Goal: Navigation & Orientation: Find specific page/section

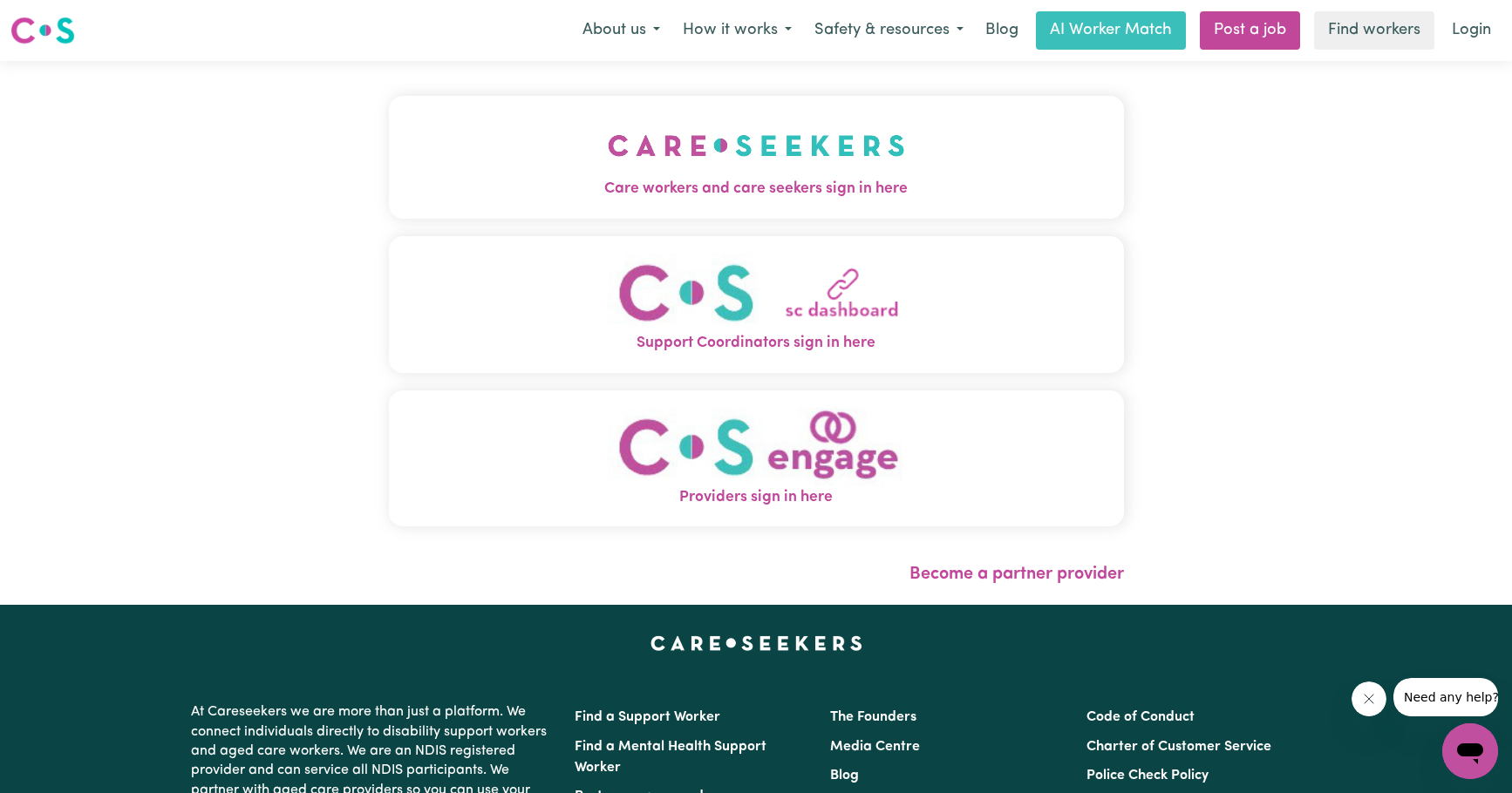
click at [813, 329] on img "Support Coordinators sign in here" at bounding box center [756, 292] width 297 height 79
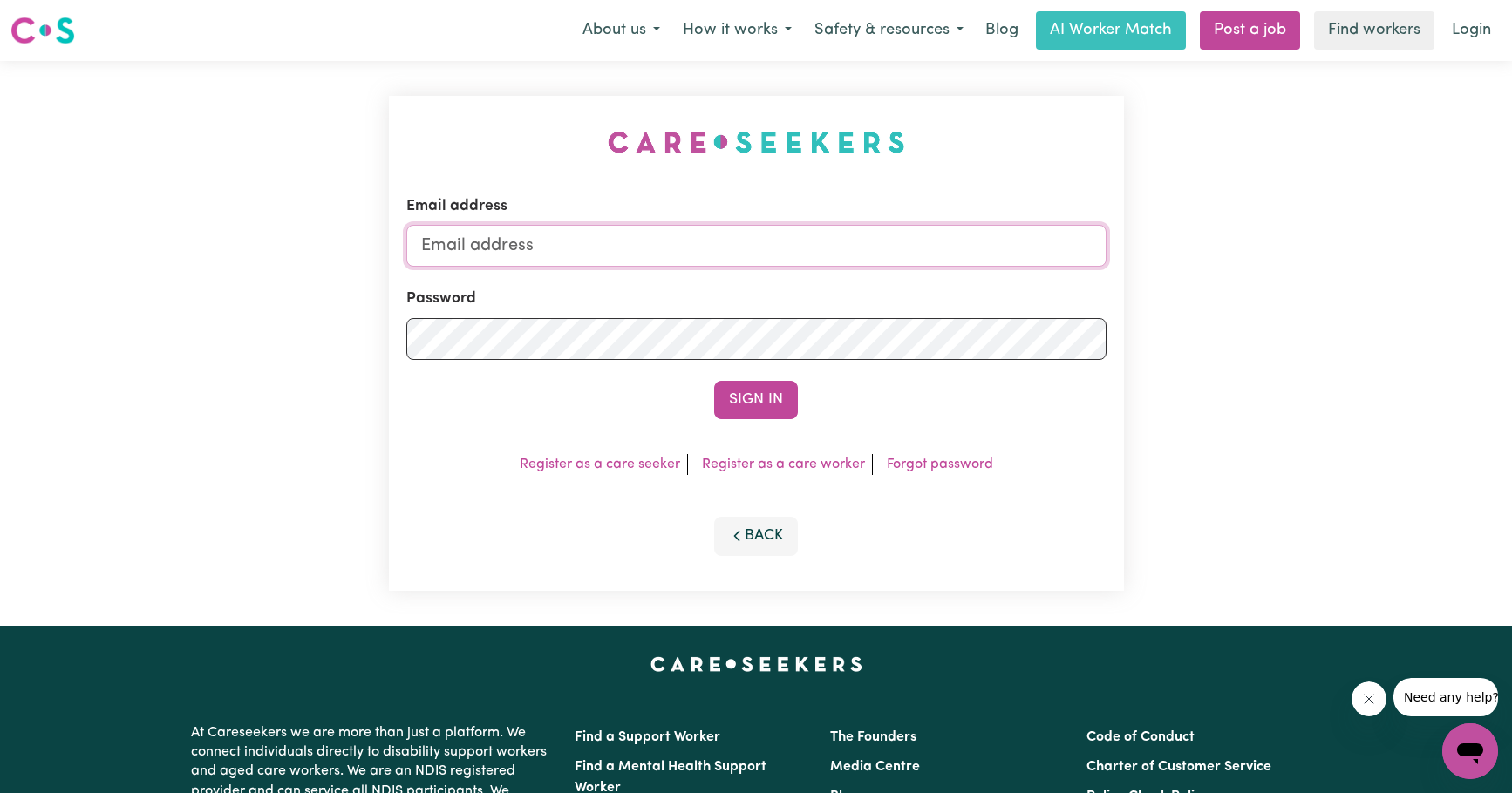
click at [776, 256] on input "Email address" at bounding box center [756, 246] width 700 height 42
type input "[EMAIL_ADDRESS][DOMAIN_NAME]"
click at [791, 408] on button "Sign In" at bounding box center [756, 401] width 84 height 38
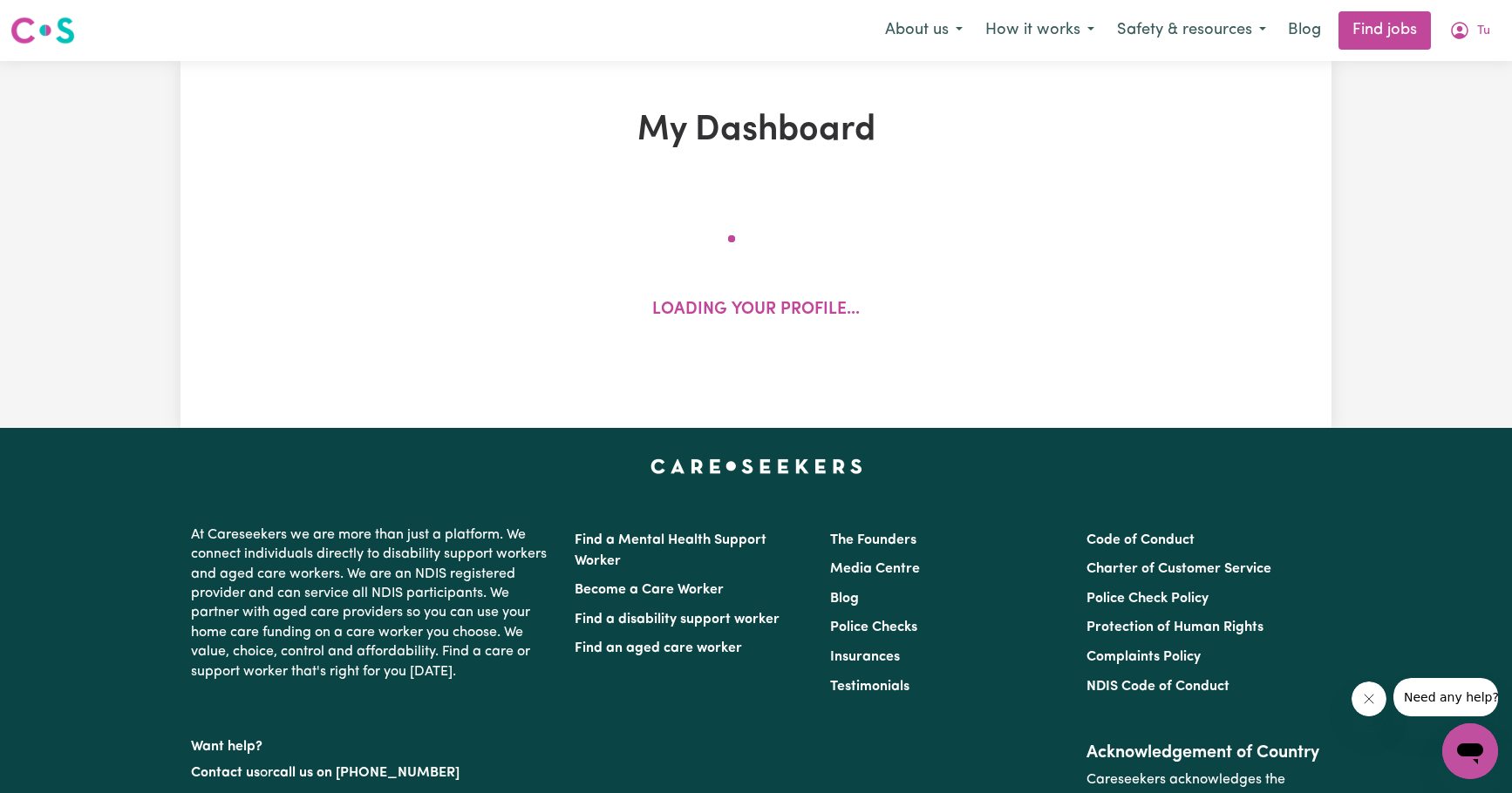
click at [777, 406] on div "My Dashboard Loading your profile..." at bounding box center [756, 245] width 1151 height 367
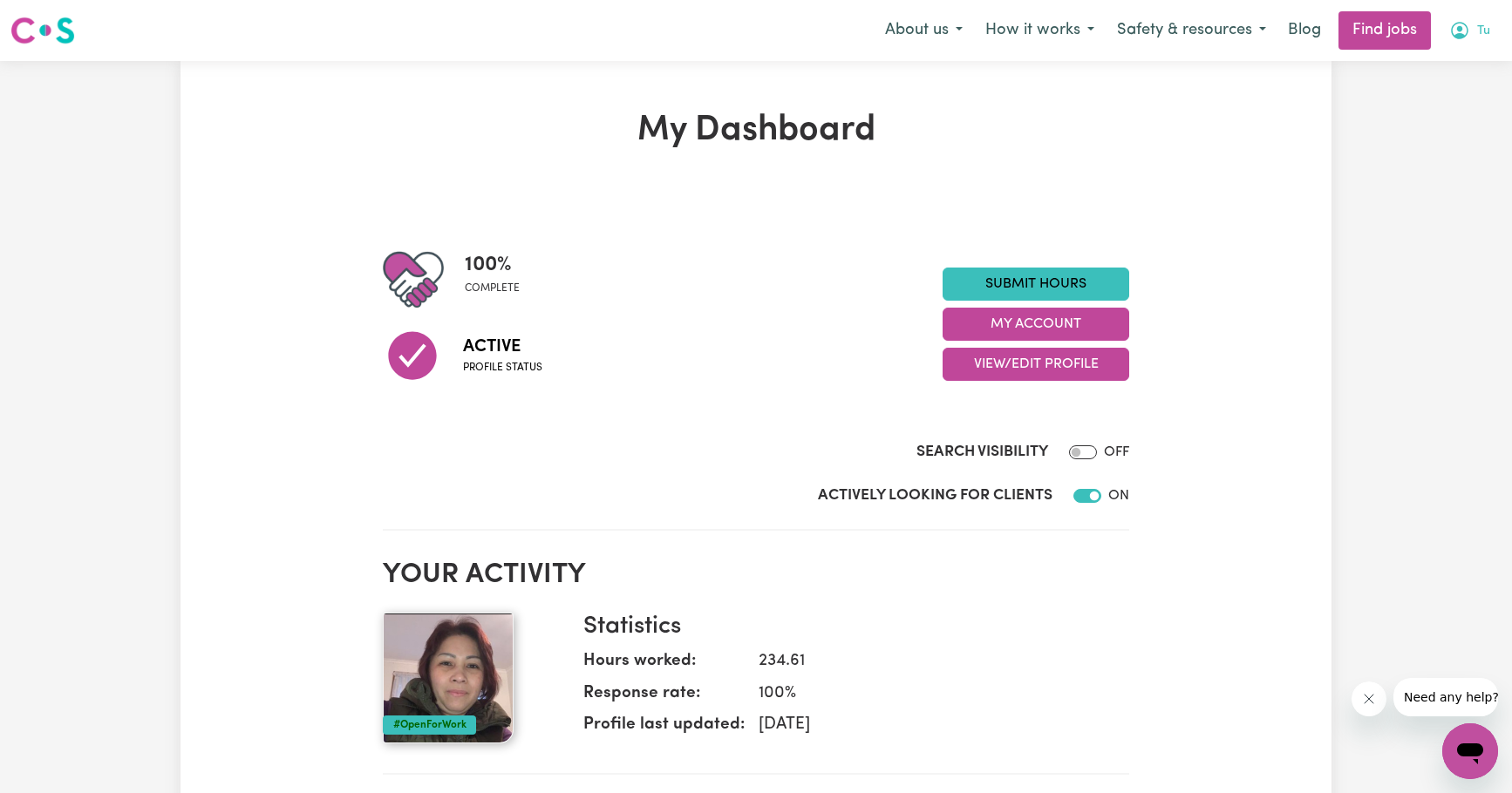
click at [1460, 31] on icon "My Account" at bounding box center [1460, 29] width 5 height 6
click at [732, 244] on section "100 % complete Active Profile status Submit Hours My Account View/Edit Profile …" at bounding box center [756, 362] width 746 height 338
click at [1405, 31] on link "Find jobs" at bounding box center [1384, 30] width 92 height 38
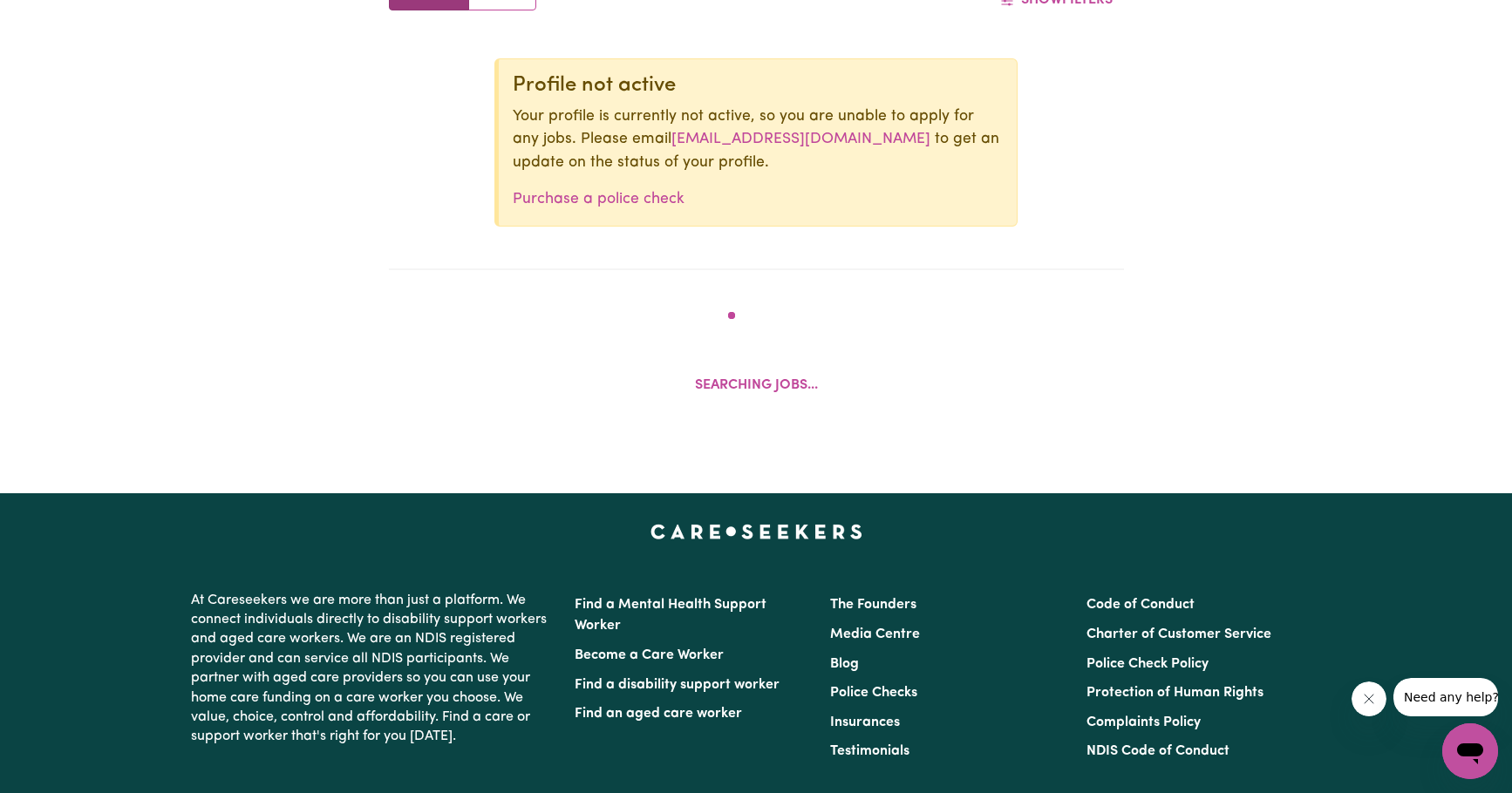
scroll to position [759, 0]
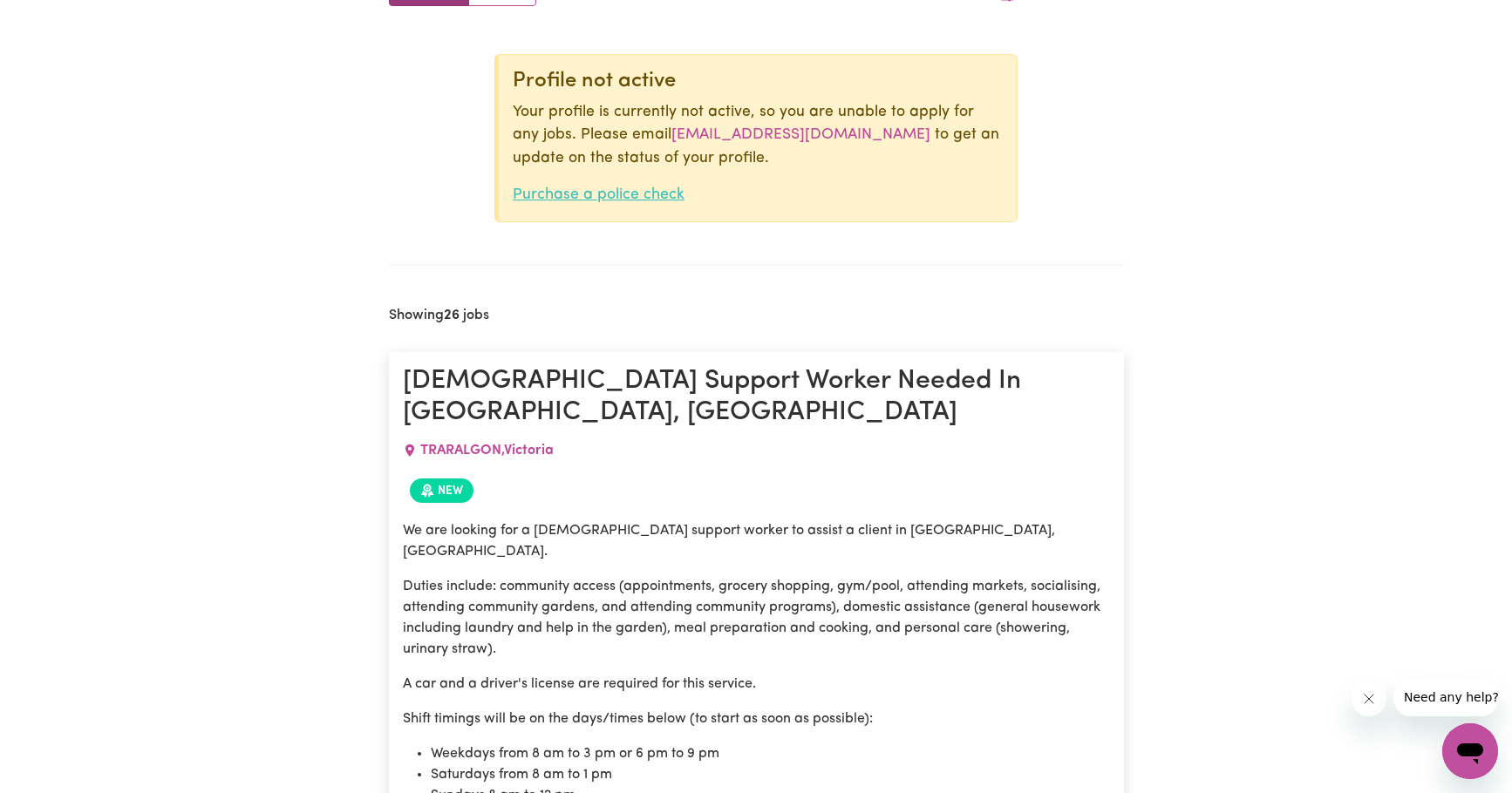
click at [642, 198] on link "Purchase a police check" at bounding box center [599, 194] width 172 height 15
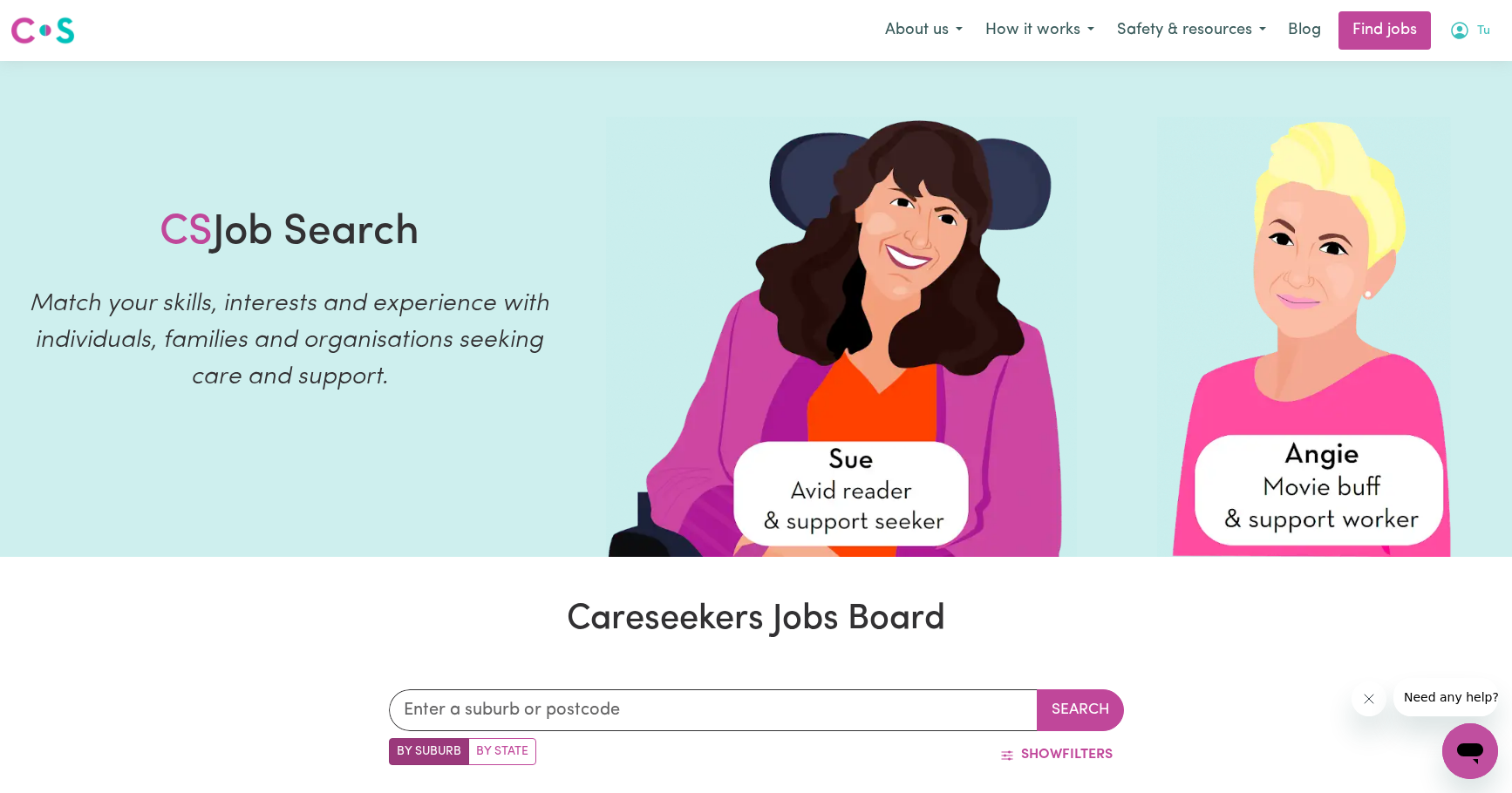
click at [1465, 41] on icon "My Account" at bounding box center [1459, 30] width 21 height 21
click at [1422, 99] on link "My Dashboard" at bounding box center [1431, 100] width 138 height 33
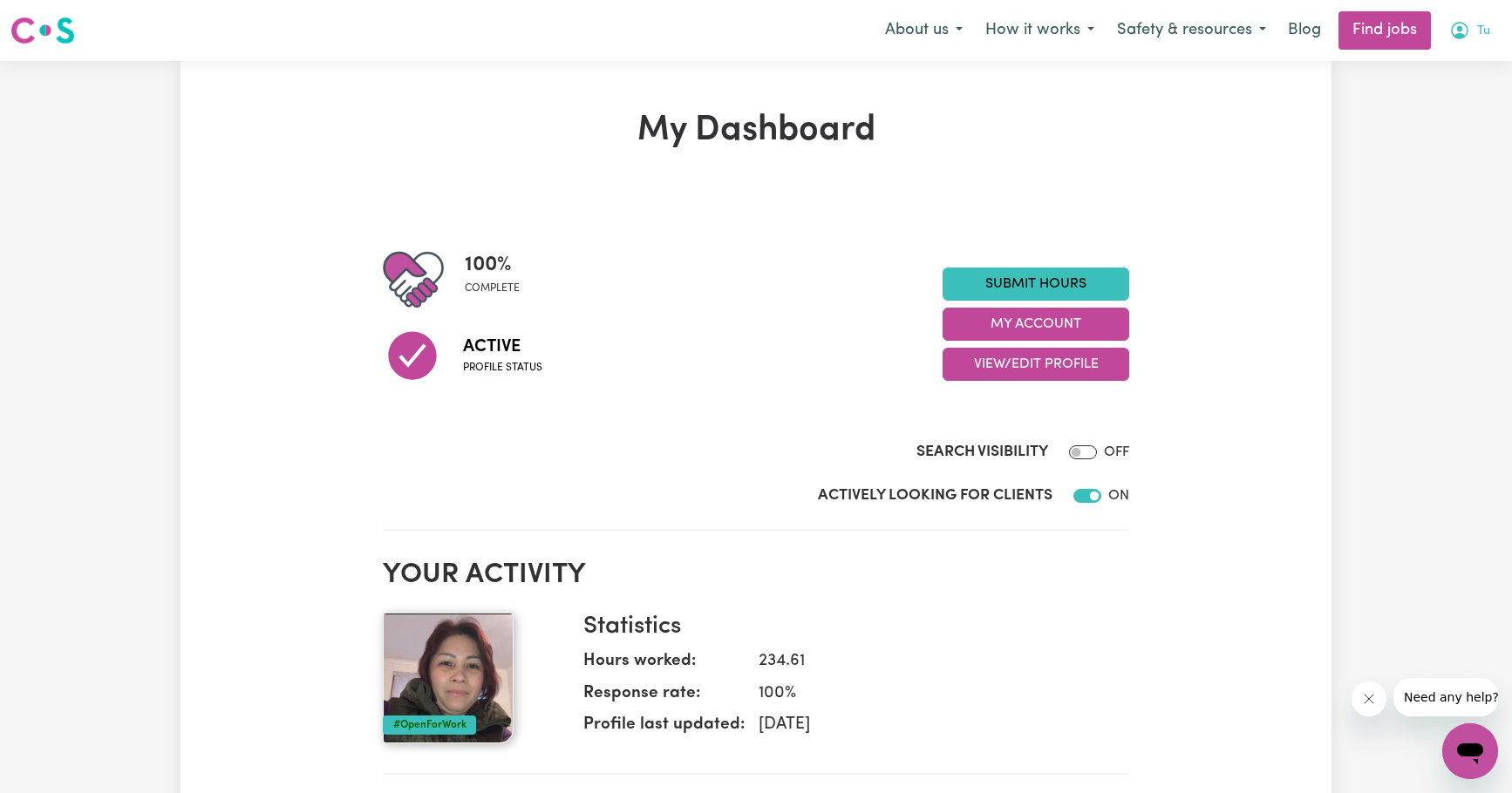
click at [1454, 32] on icon "My Account" at bounding box center [1459, 30] width 21 height 21
click at [1425, 68] on link "My Account" at bounding box center [1431, 68] width 138 height 33
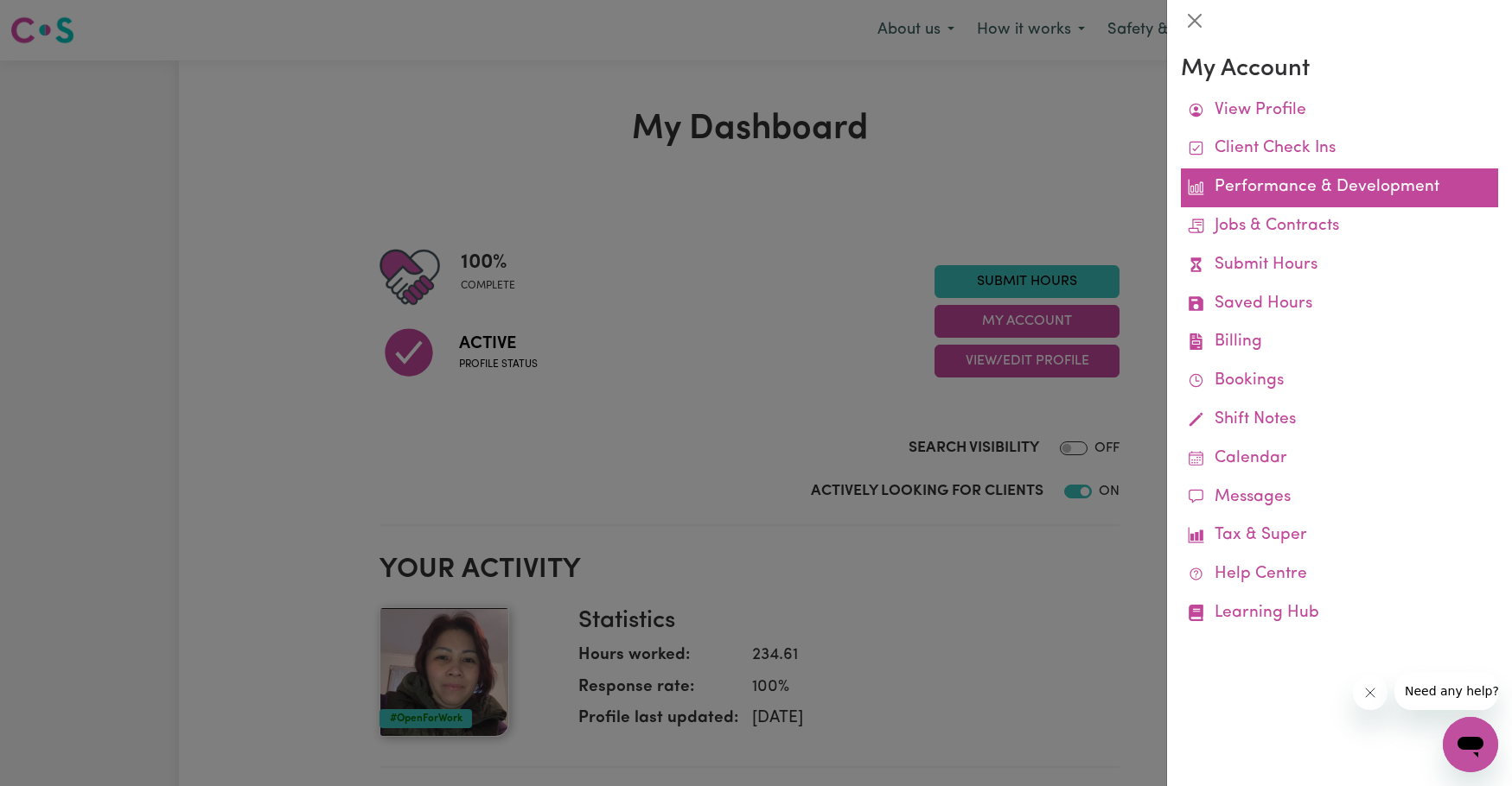
click at [1295, 180] on link "Performance & Development" at bounding box center [1339, 187] width 318 height 39
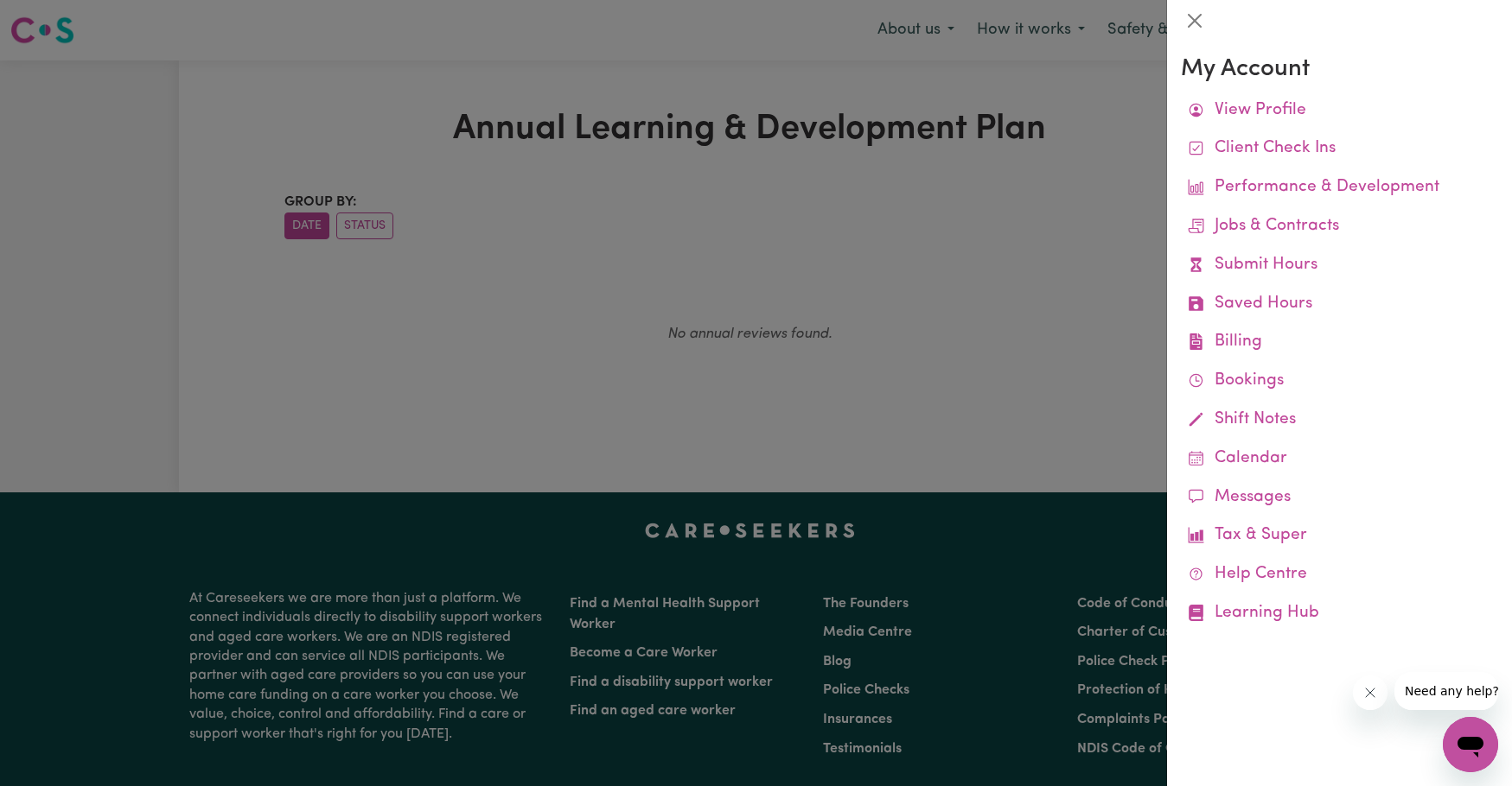
click at [975, 239] on div at bounding box center [756, 393] width 1512 height 786
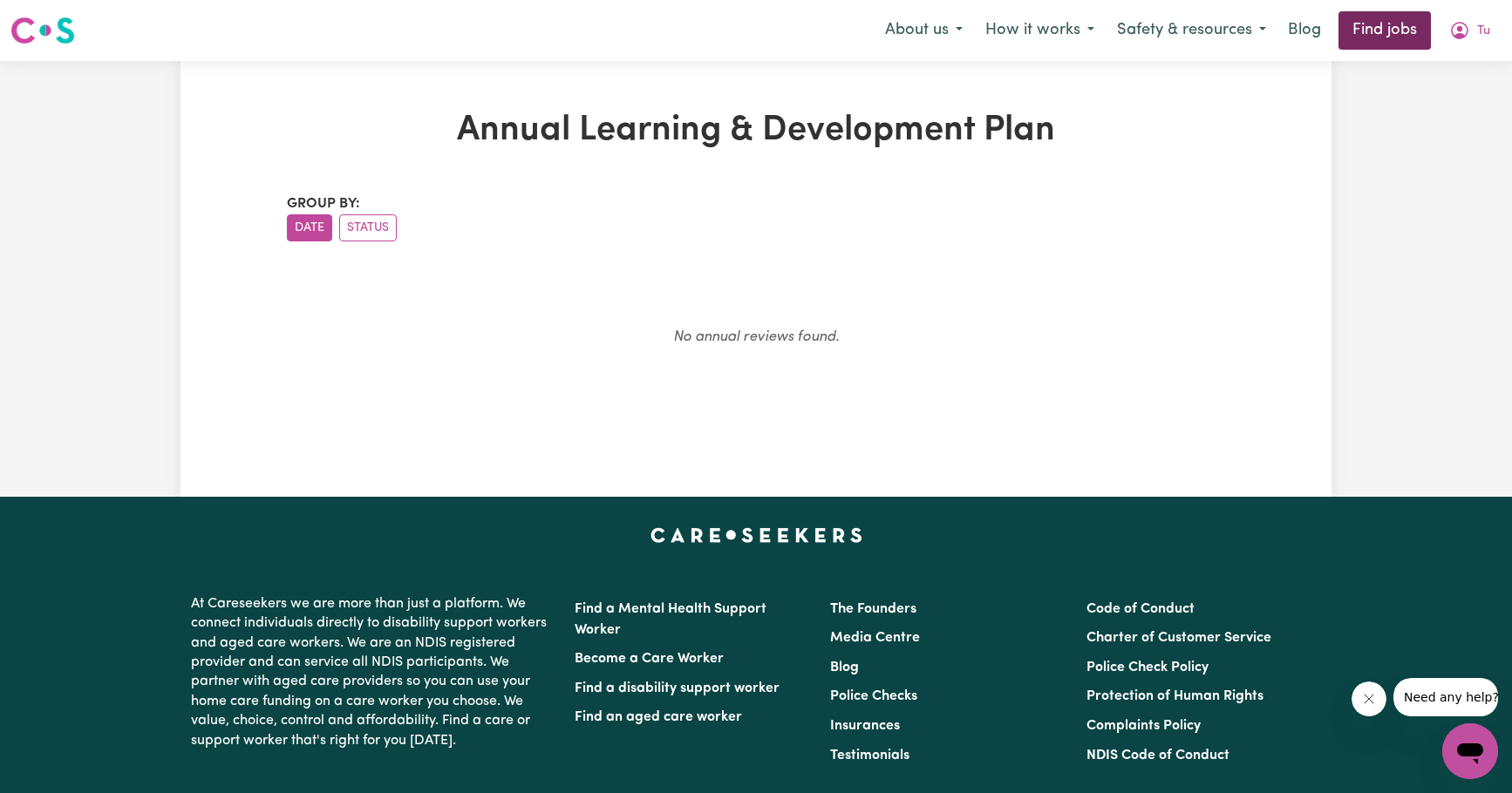
click at [1373, 29] on link "Find jobs" at bounding box center [1384, 30] width 92 height 38
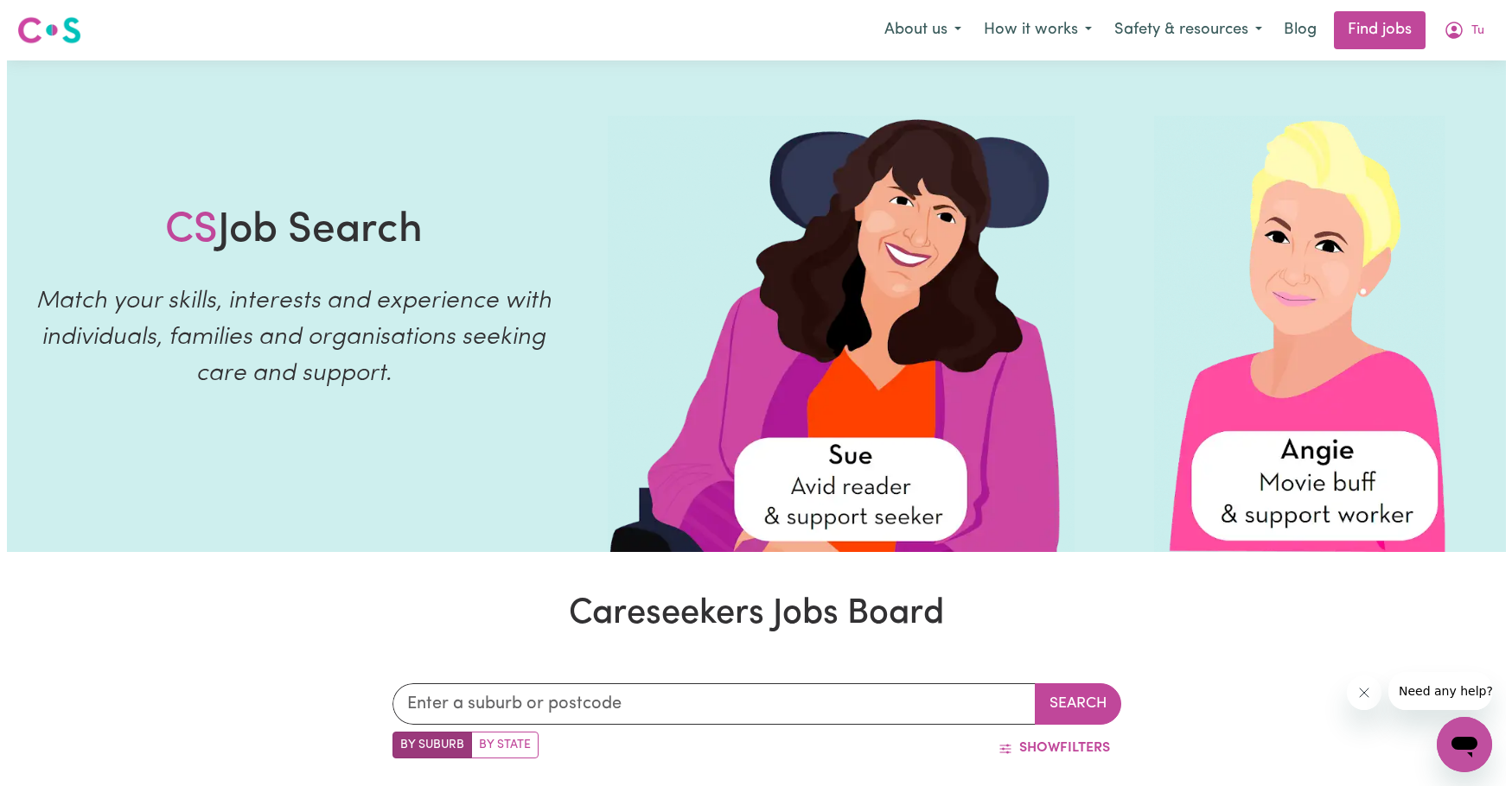
scroll to position [2, 0]
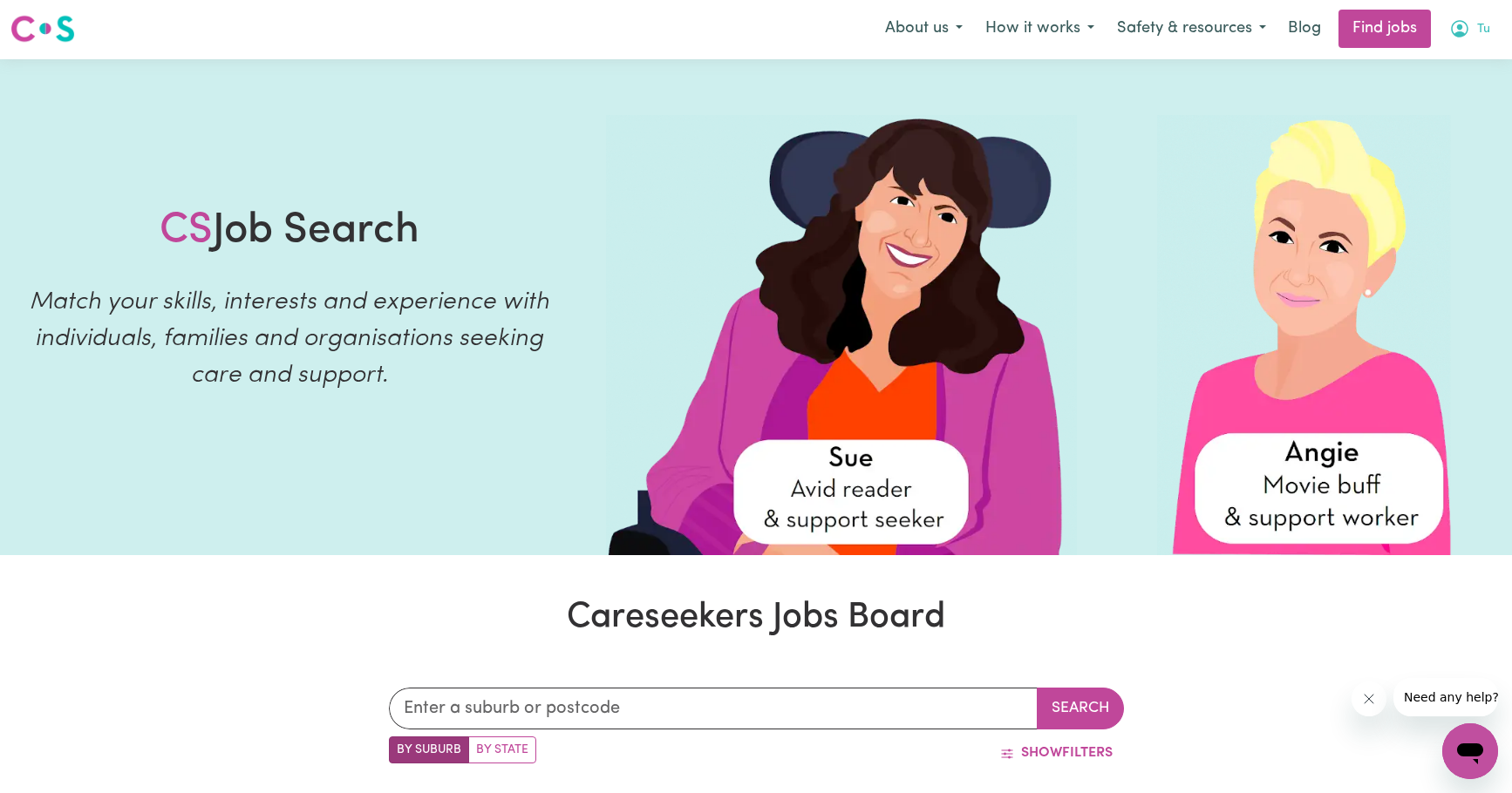
click at [1460, 30] on icon "My Account" at bounding box center [1460, 27] width 5 height 6
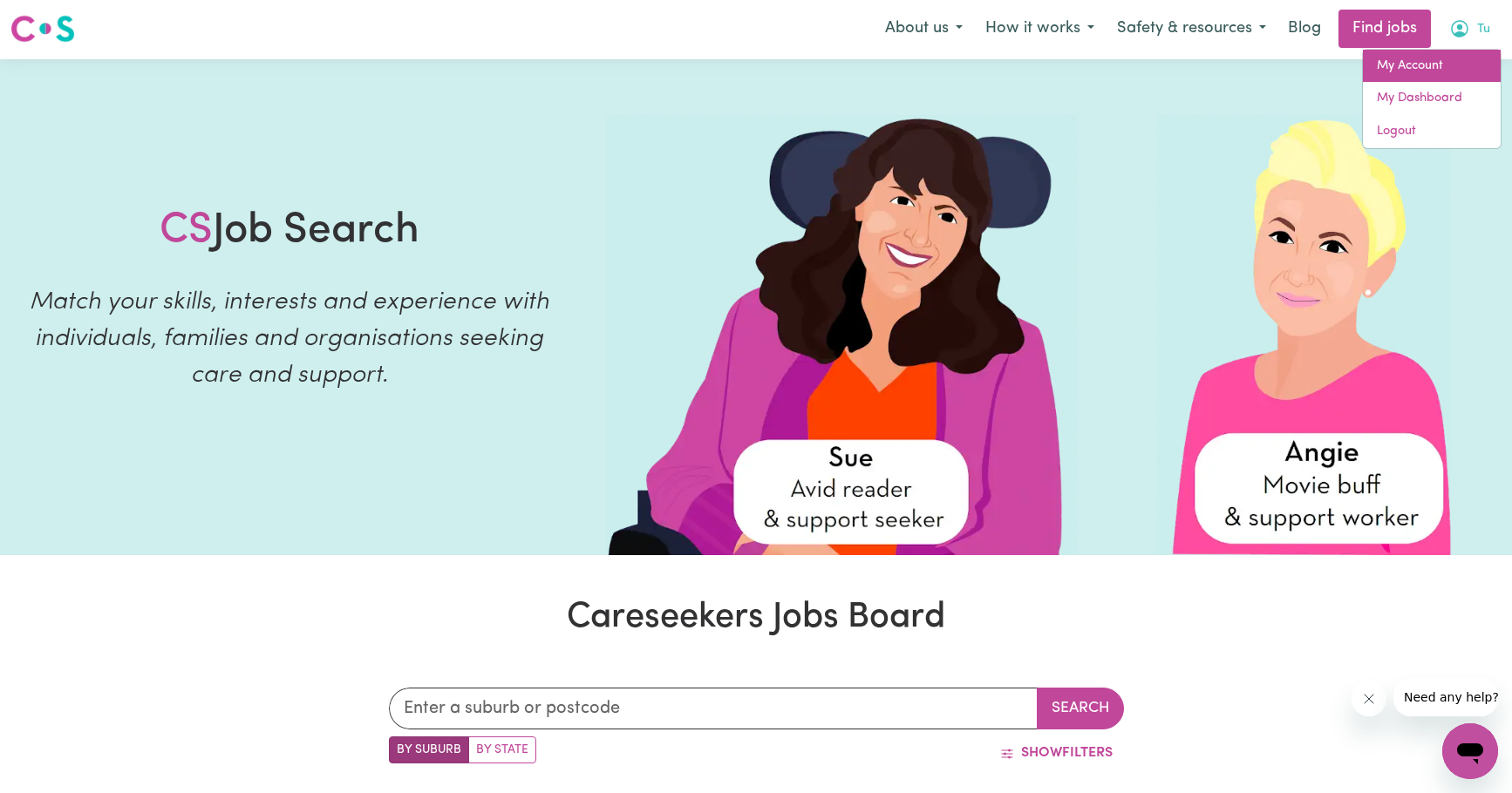
click at [1431, 65] on link "My Account" at bounding box center [1431, 66] width 138 height 33
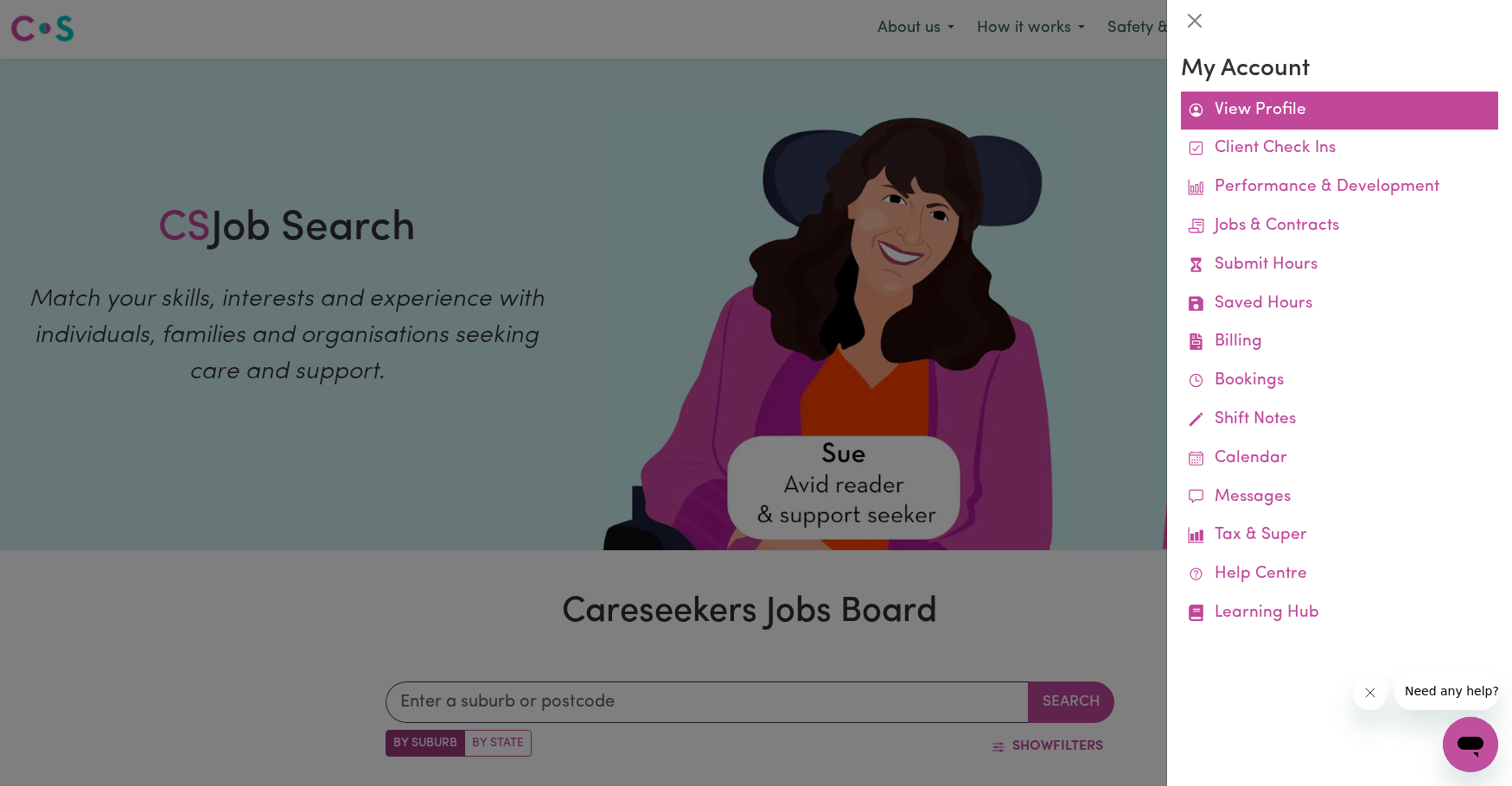
click at [1267, 100] on link "View Profile" at bounding box center [1339, 110] width 318 height 39
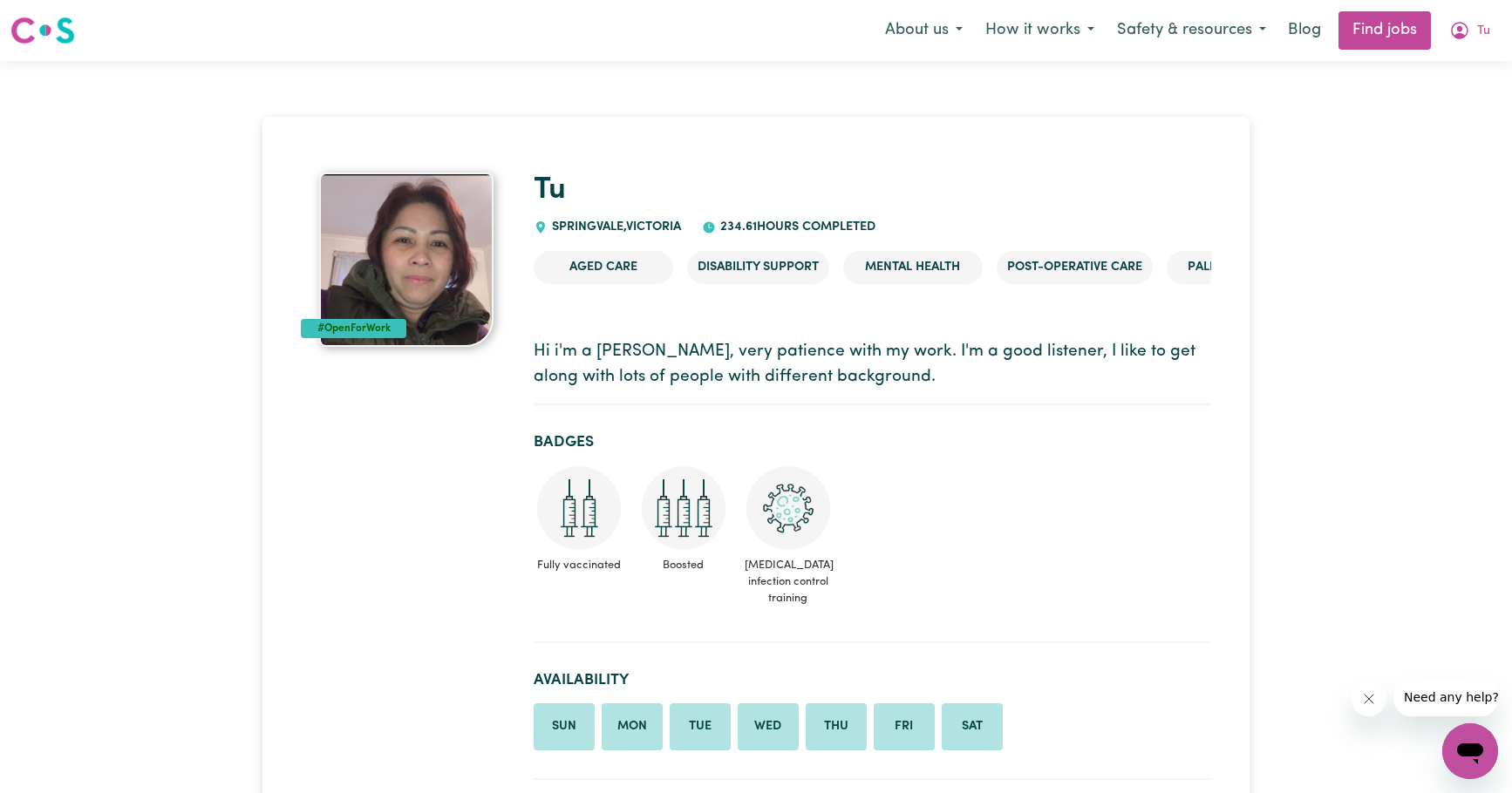
click at [563, 729] on li "Sun" at bounding box center [564, 727] width 61 height 47
click at [1460, 26] on icon "My Account" at bounding box center [1459, 30] width 21 height 21
click at [1435, 108] on link "My Dashboard" at bounding box center [1431, 100] width 138 height 33
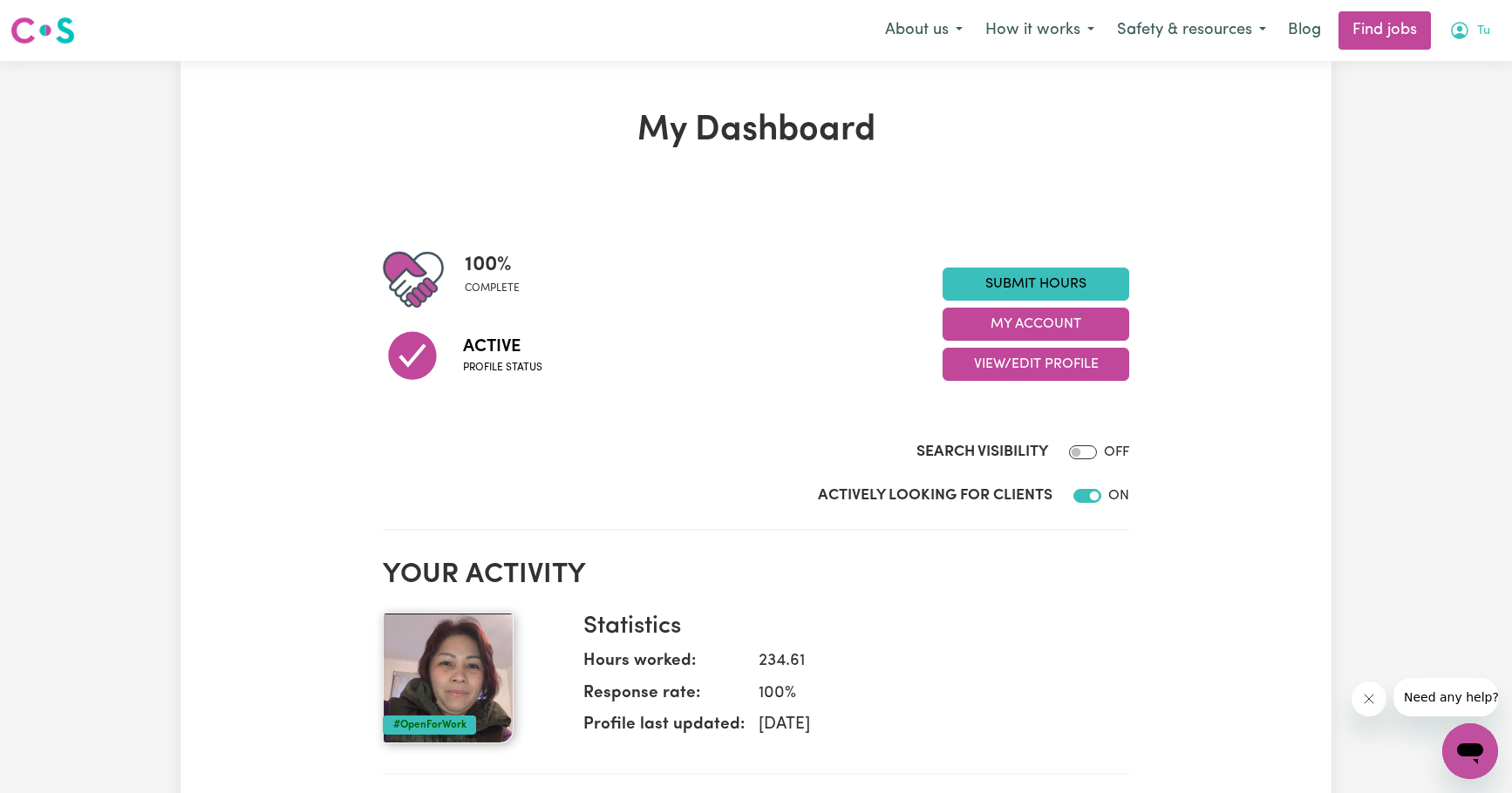
click at [1455, 45] on button "Tu" at bounding box center [1470, 30] width 64 height 37
click at [1415, 71] on link "My Account" at bounding box center [1431, 68] width 138 height 33
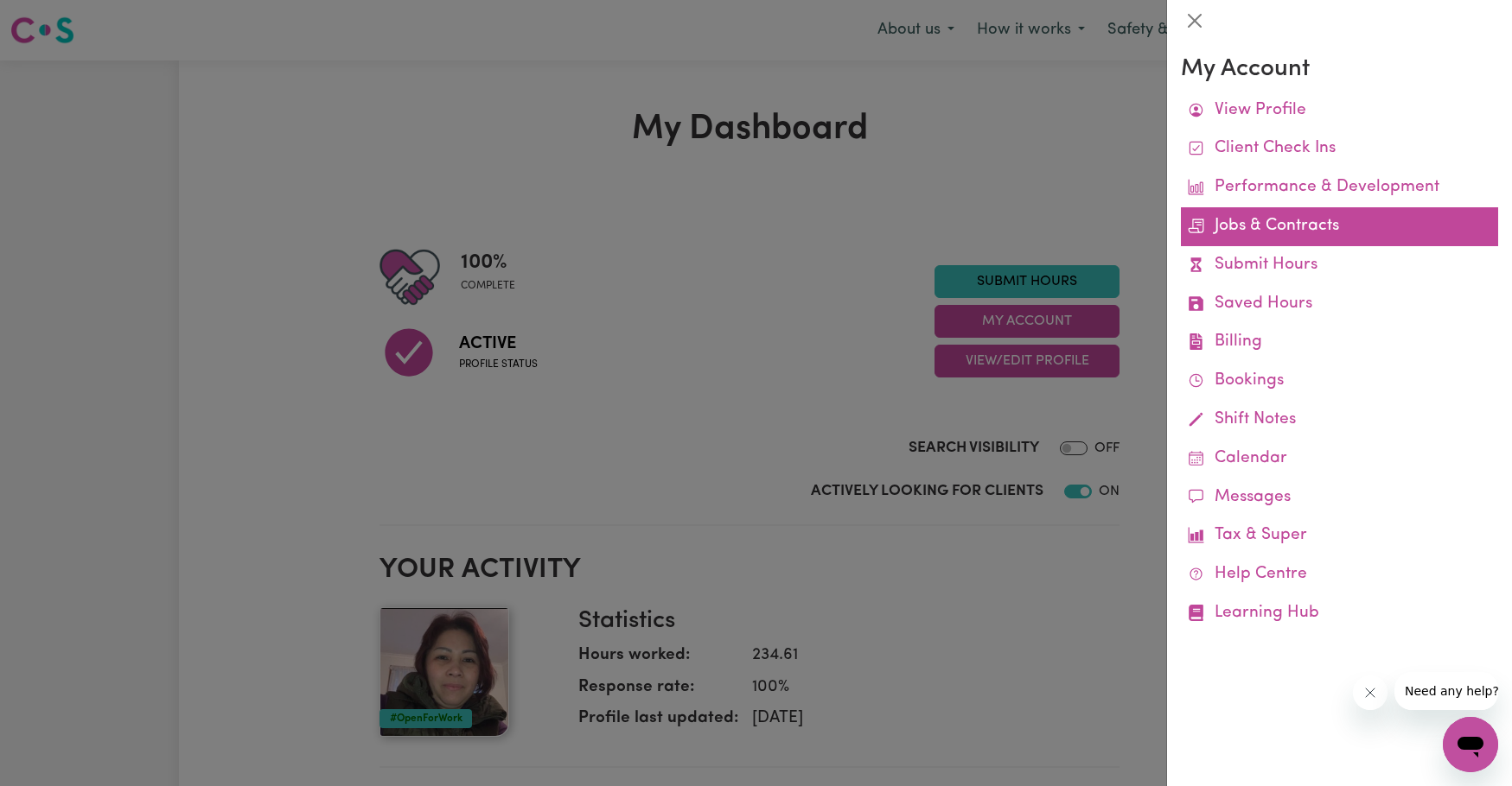
click at [1246, 232] on link "Jobs & Contracts" at bounding box center [1339, 226] width 318 height 39
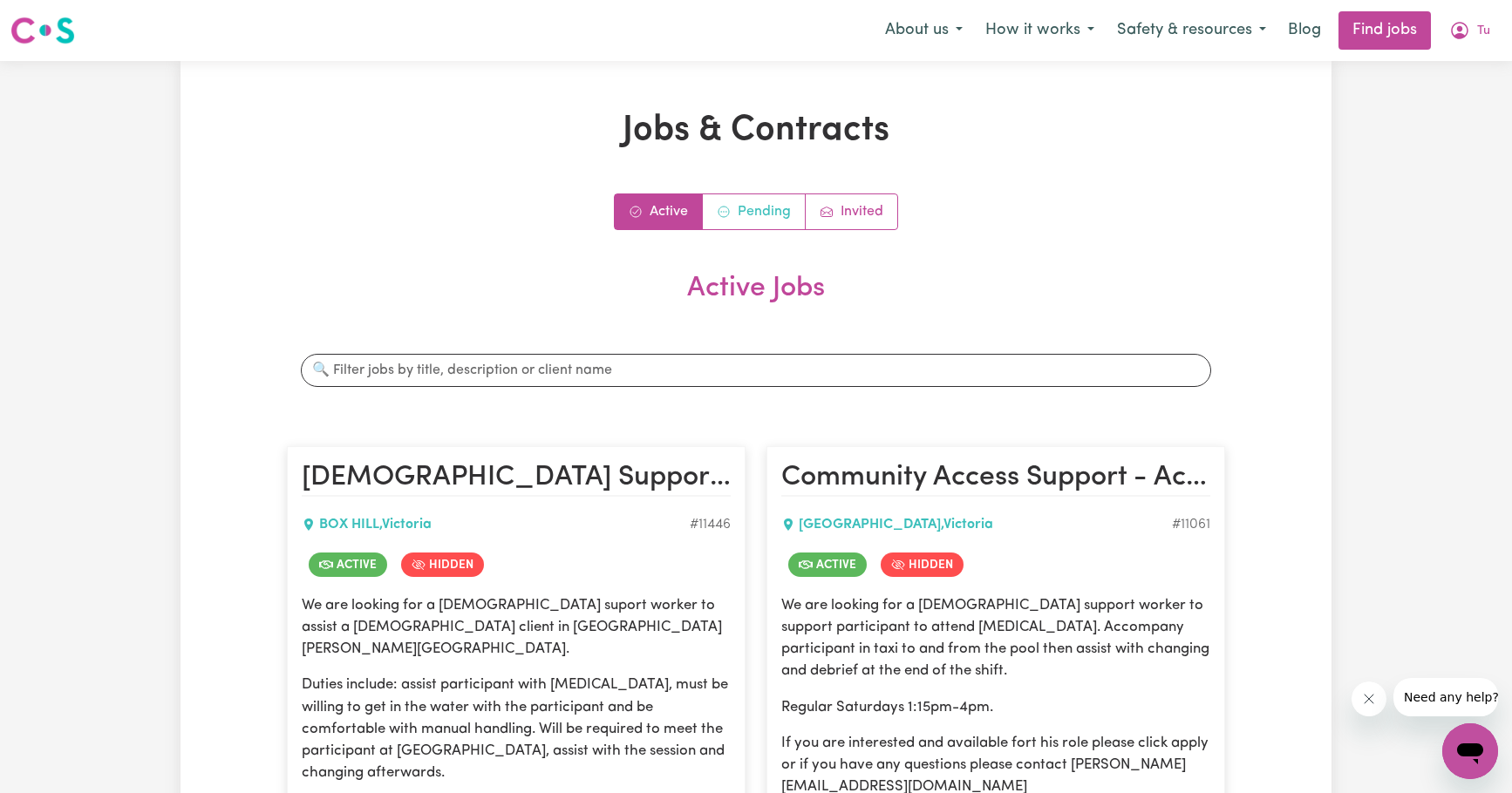
click at [738, 214] on link "Pending" at bounding box center [754, 212] width 103 height 35
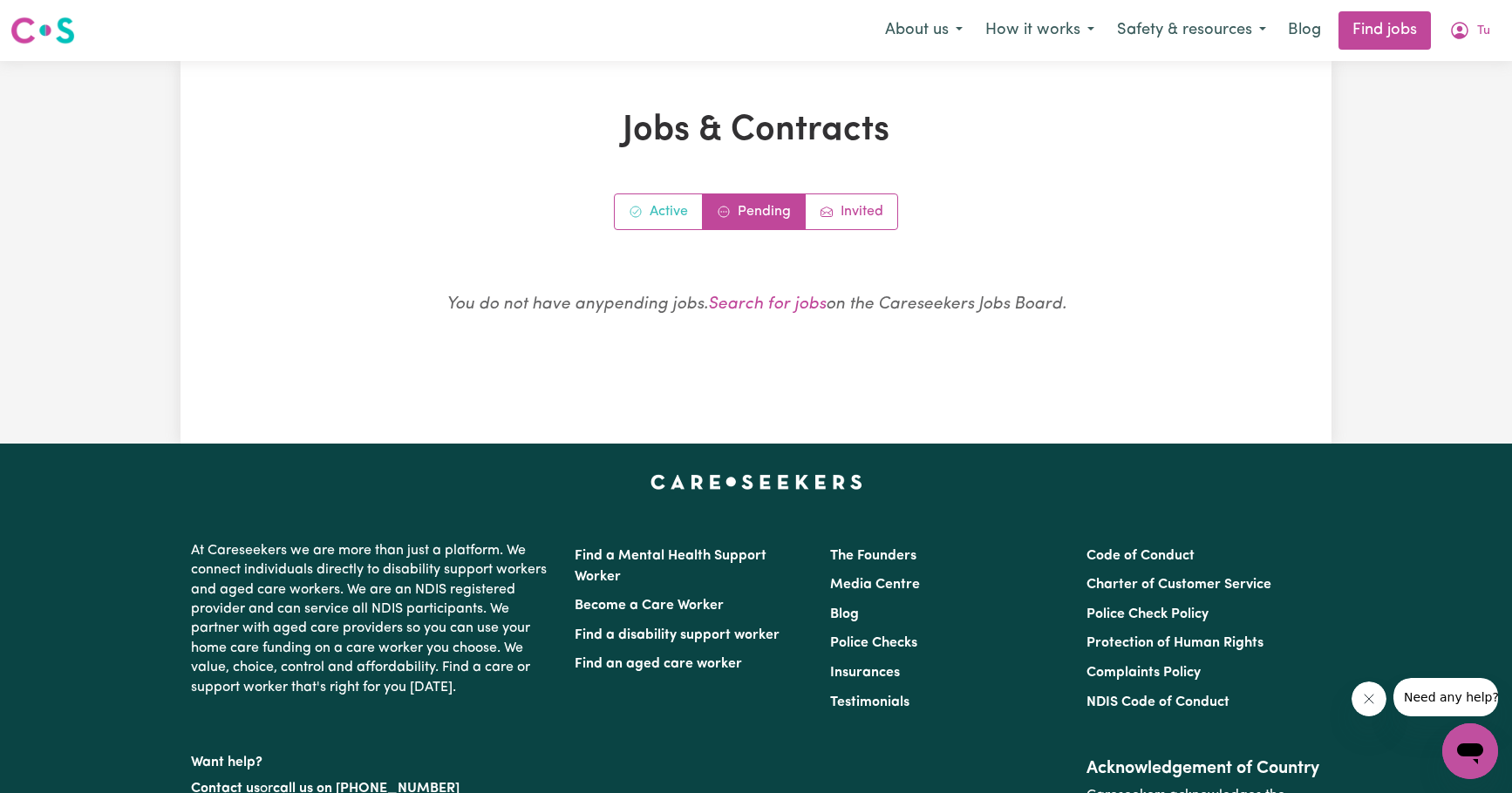
click at [644, 213] on link "Active" at bounding box center [659, 212] width 89 height 35
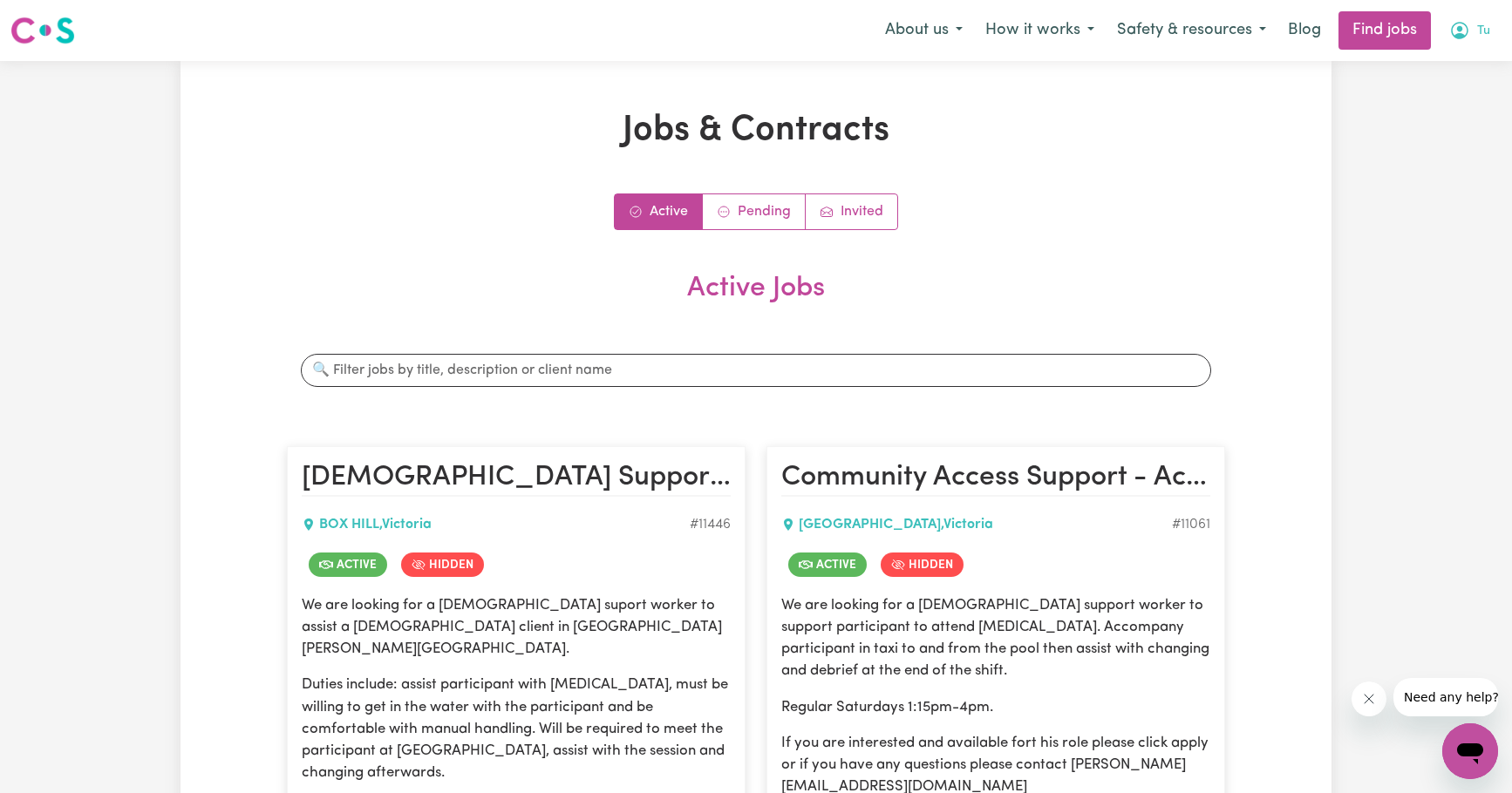
click at [1464, 34] on icon "My Account" at bounding box center [1459, 30] width 21 height 21
click at [1413, 79] on link "My Account" at bounding box center [1431, 68] width 138 height 33
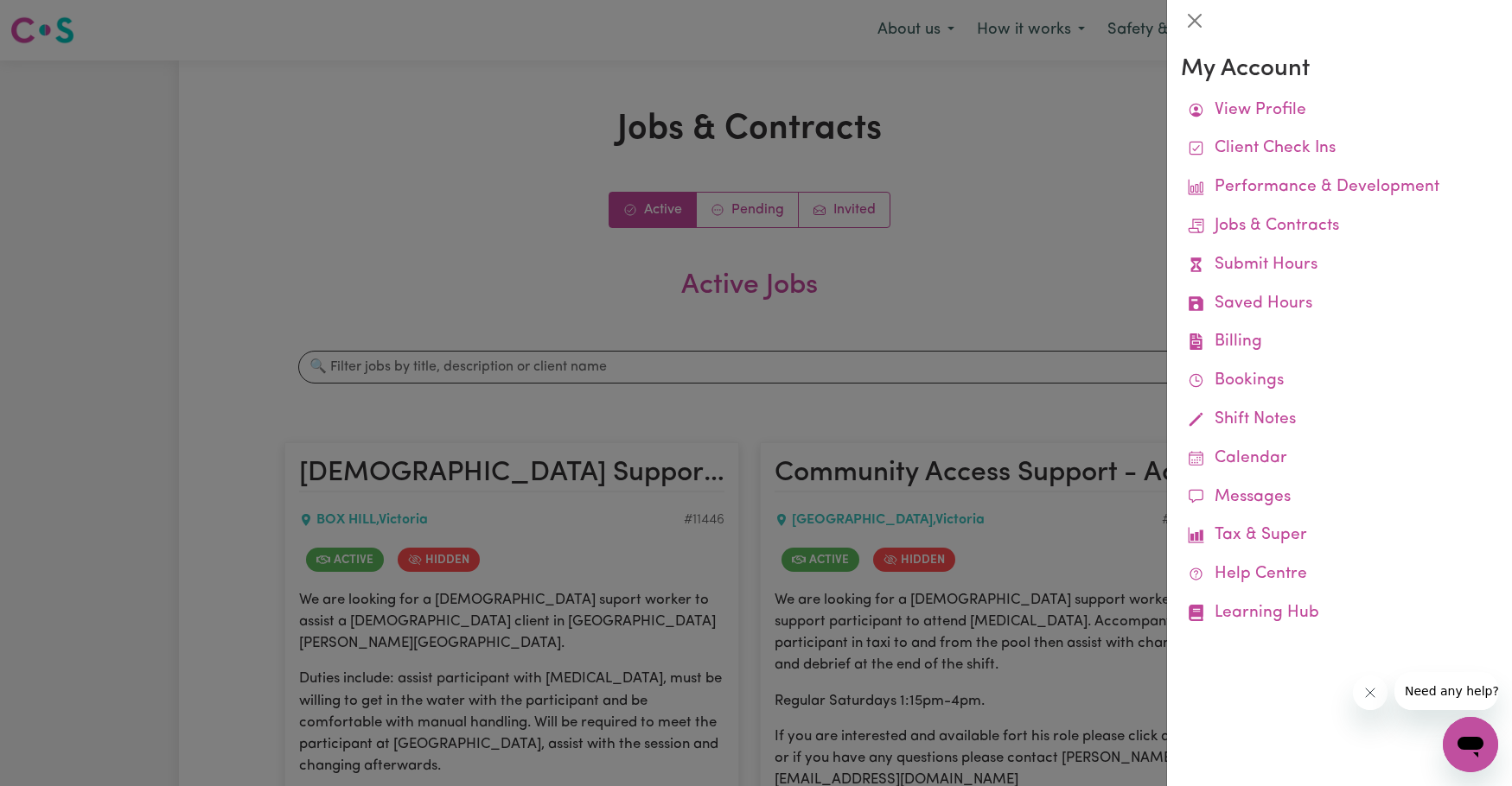
click at [405, 210] on div at bounding box center [756, 393] width 1512 height 786
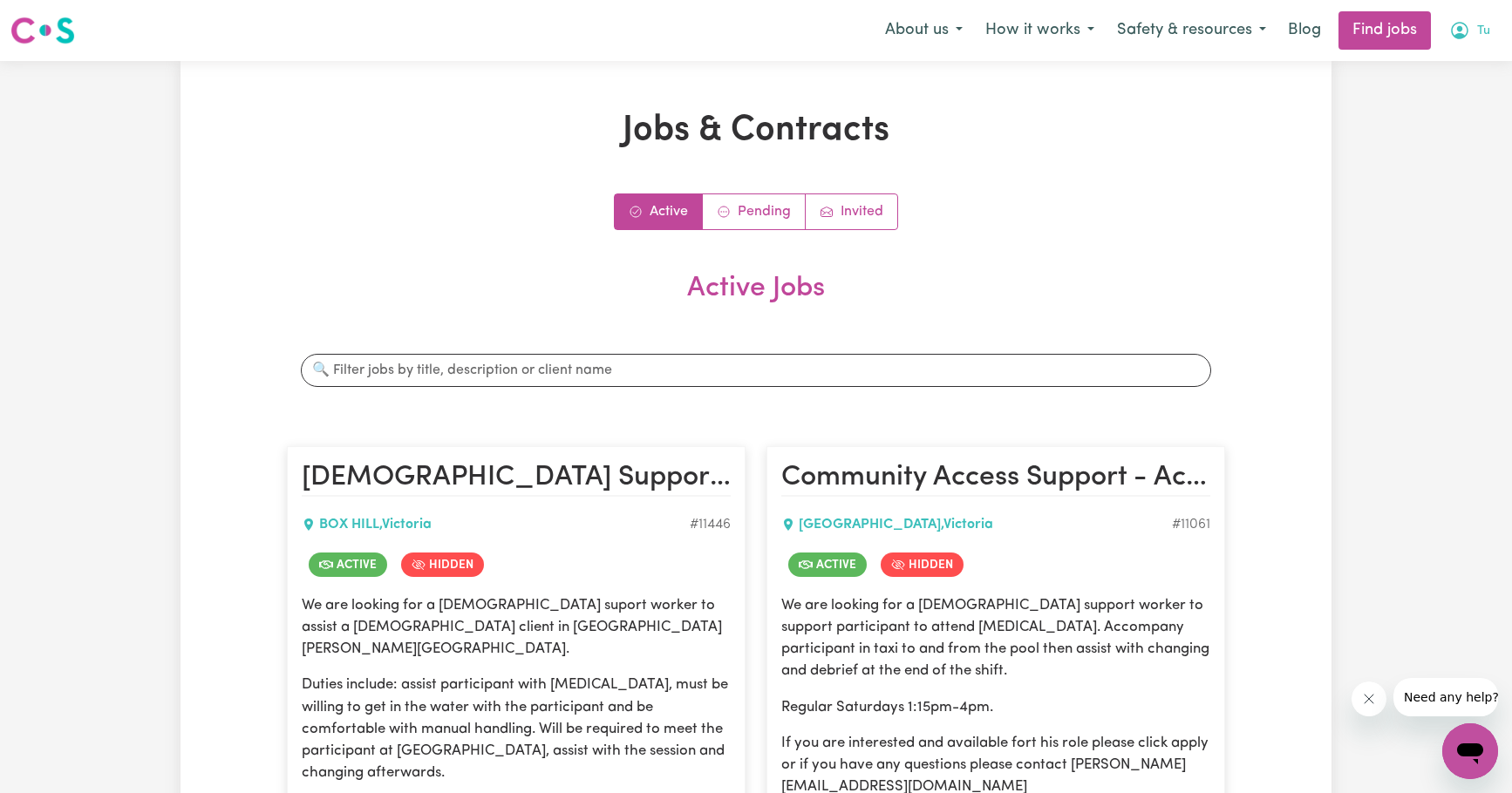
click at [1465, 29] on icon "My Account" at bounding box center [1459, 30] width 21 height 21
click at [1425, 66] on link "My Account" at bounding box center [1431, 68] width 138 height 33
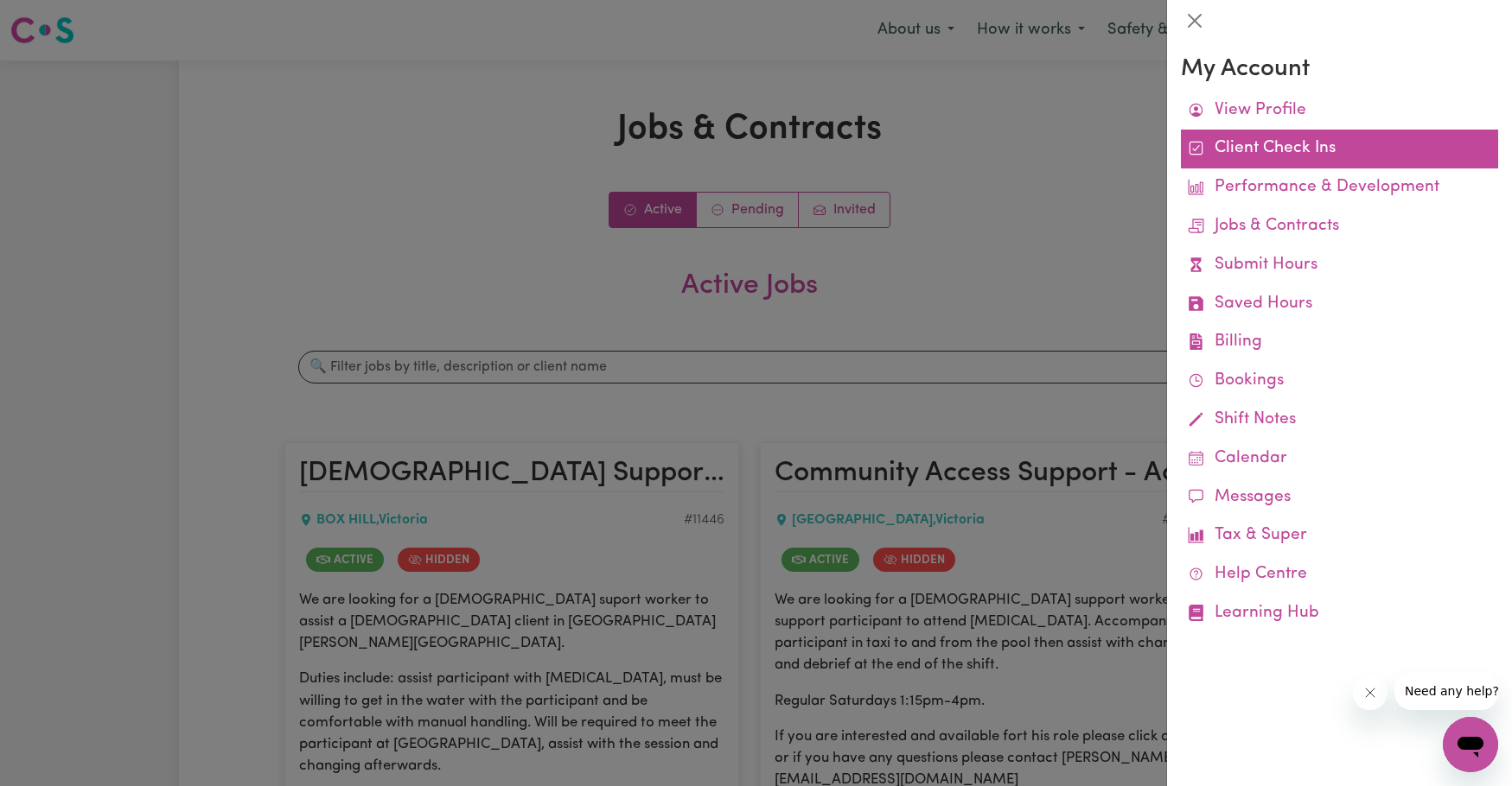
click at [1290, 159] on link "Client Check Ins" at bounding box center [1339, 148] width 318 height 39
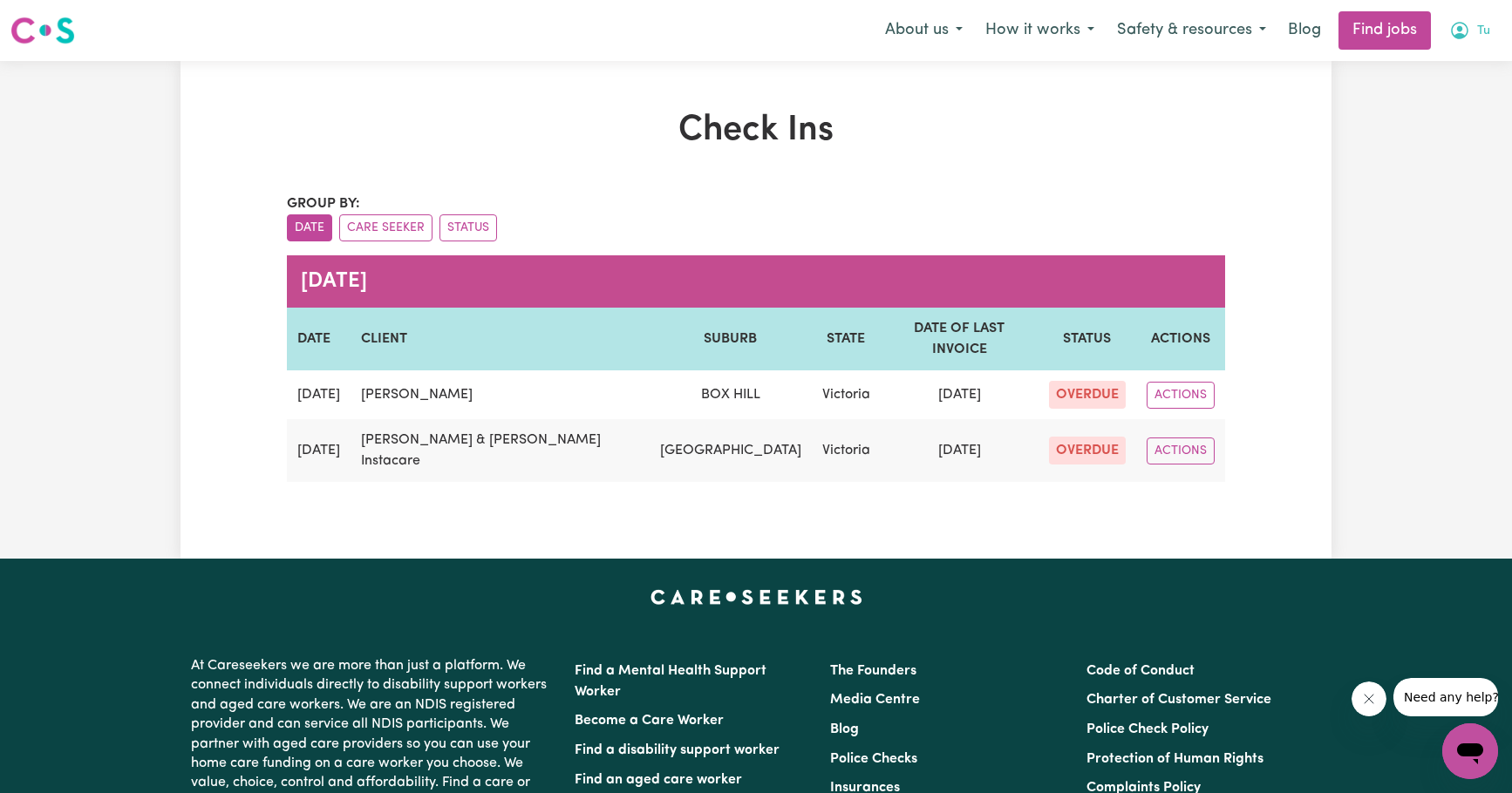
click at [1454, 41] on icon "My Account" at bounding box center [1459, 30] width 21 height 21
click at [1434, 96] on link "My Dashboard" at bounding box center [1431, 100] width 138 height 33
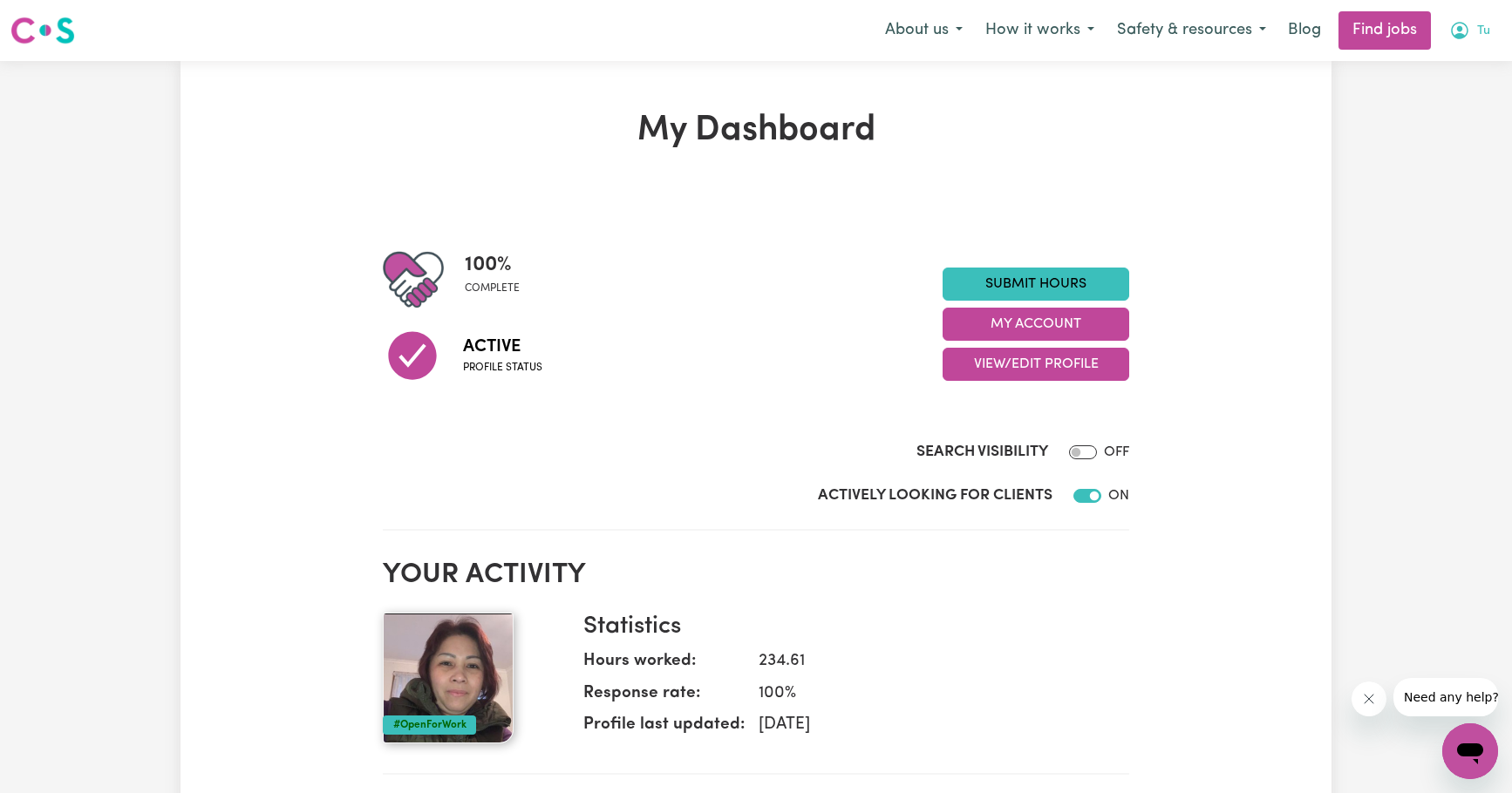
click at [1452, 40] on icon "My Account" at bounding box center [1459, 30] width 21 height 21
click at [1434, 69] on link "My Account" at bounding box center [1431, 68] width 138 height 33
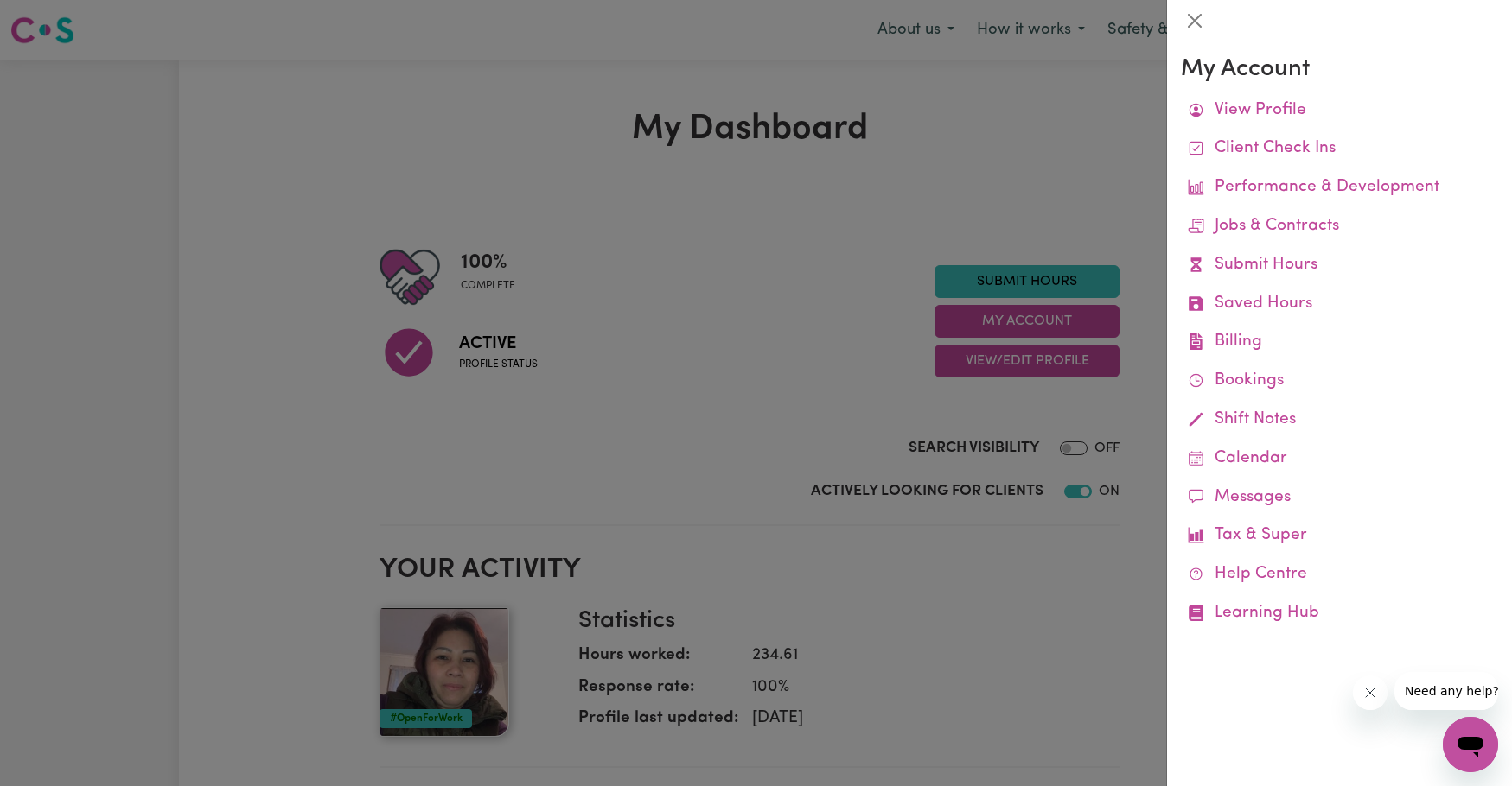
drag, startPoint x: 1022, startPoint y: 154, endPoint x: 1021, endPoint y: 135, distance: 19.0
click at [1021, 154] on div at bounding box center [756, 393] width 1512 height 786
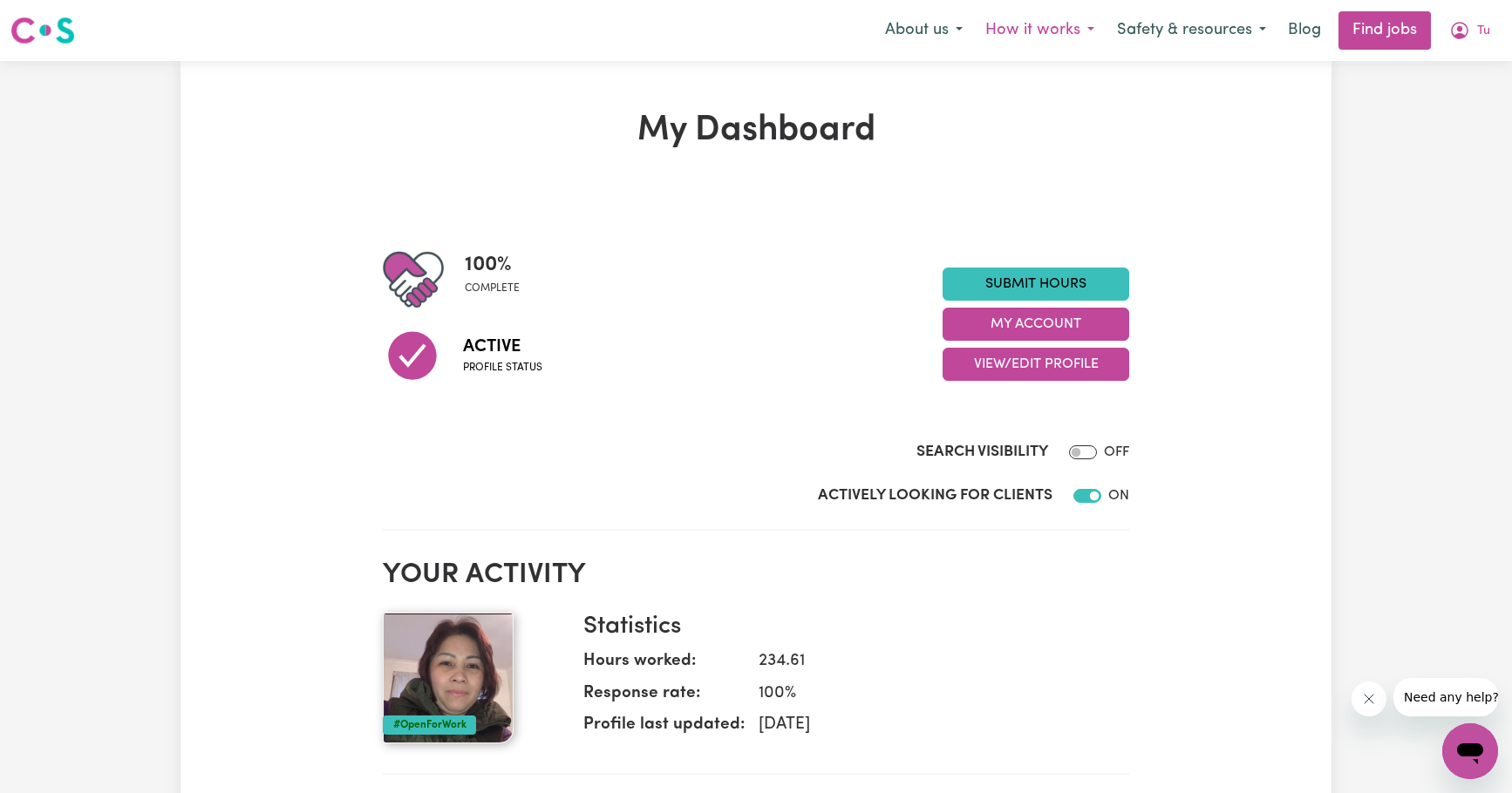
click at [1095, 31] on button "How it works" at bounding box center [1039, 30] width 131 height 37
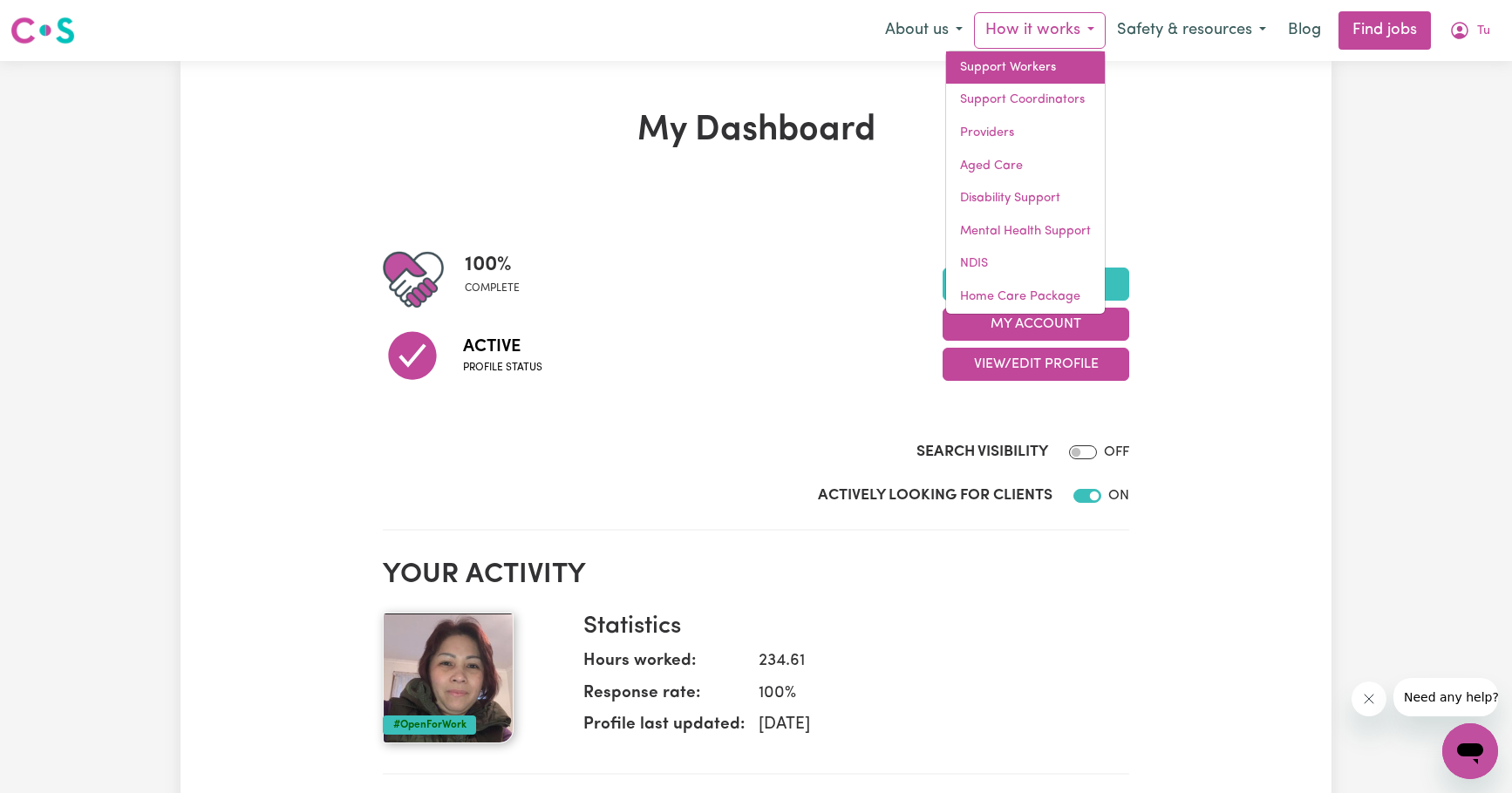
click at [1024, 72] on link "Support Workers" at bounding box center [1026, 68] width 159 height 33
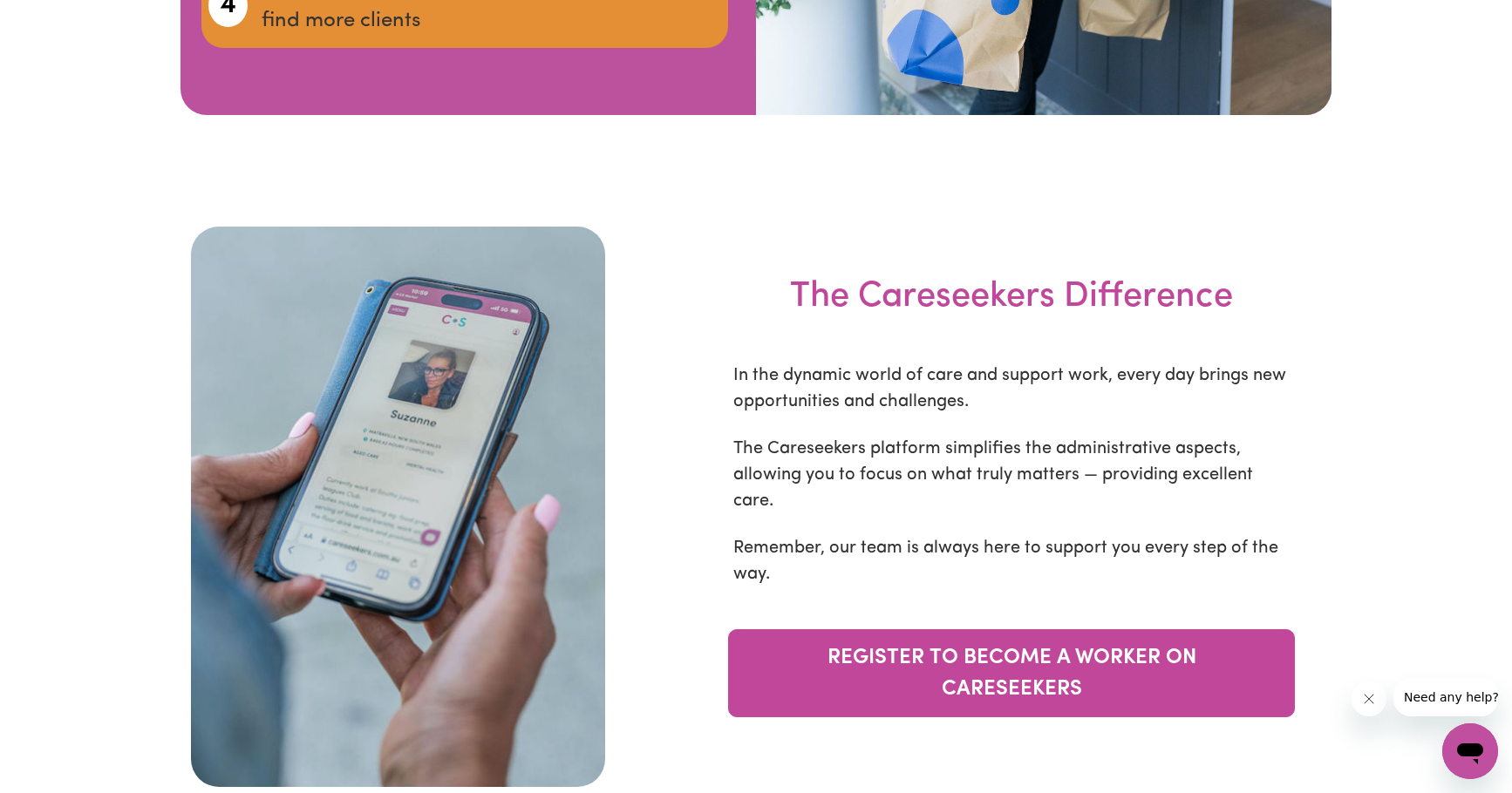
scroll to position [4680, 0]
